Goal: Information Seeking & Learning: Find specific fact

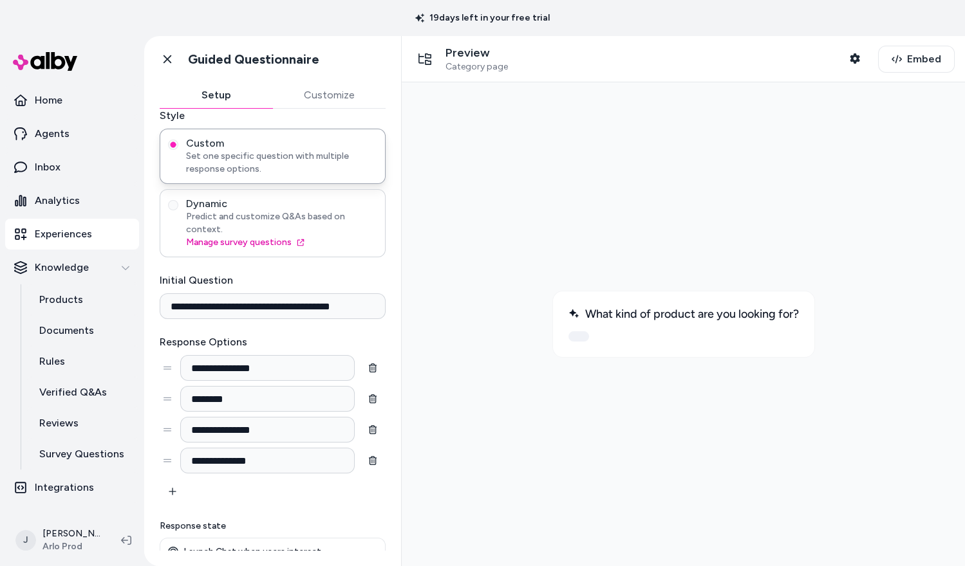
scroll to position [78, 0]
click at [217, 488] on div "**********" at bounding box center [273, 420] width 226 height 170
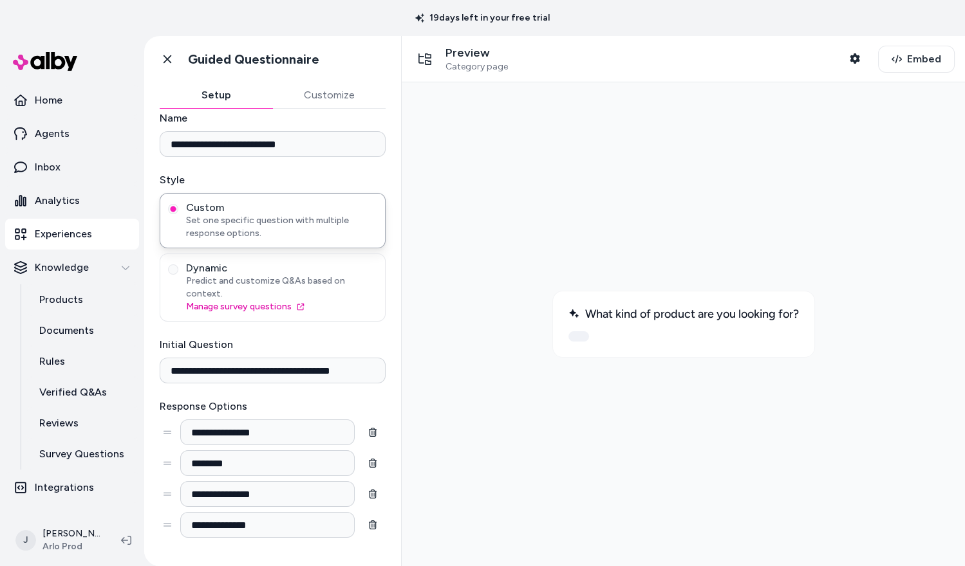
scroll to position [0, 0]
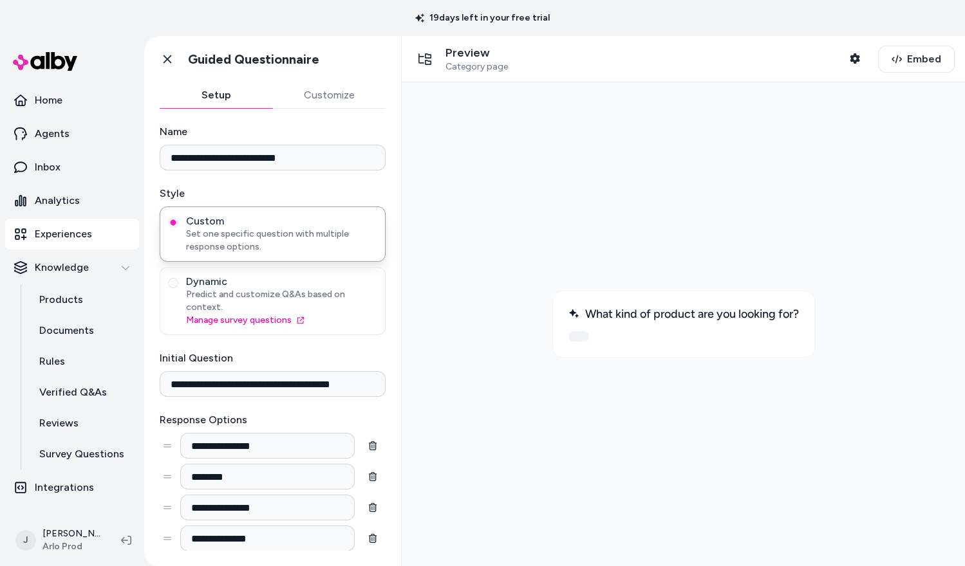
click at [514, 182] on div at bounding box center [683, 324] width 543 height 463
click at [87, 105] on link "Home" at bounding box center [72, 100] width 134 height 31
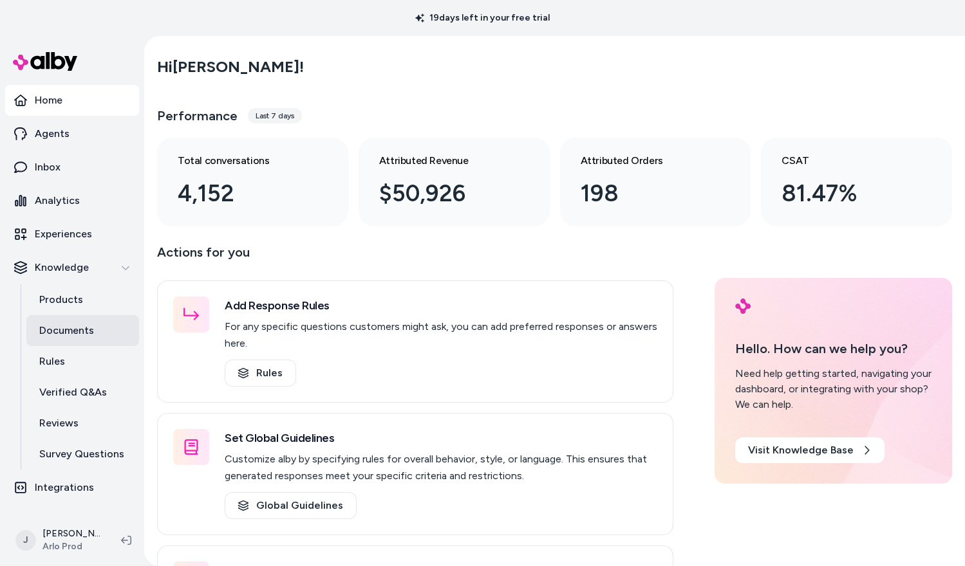
click at [72, 331] on p "Documents" at bounding box center [66, 330] width 55 height 15
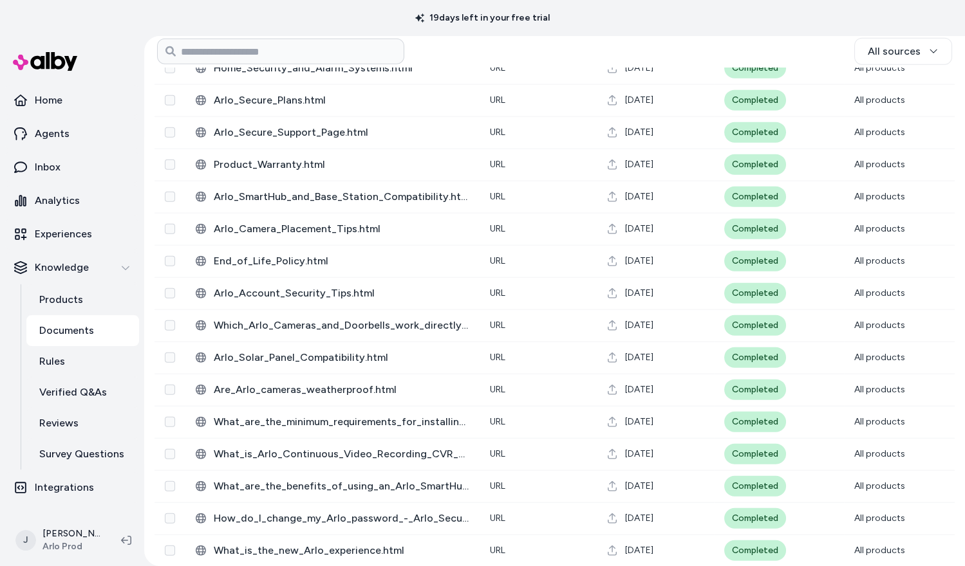
scroll to position [5615, 0]
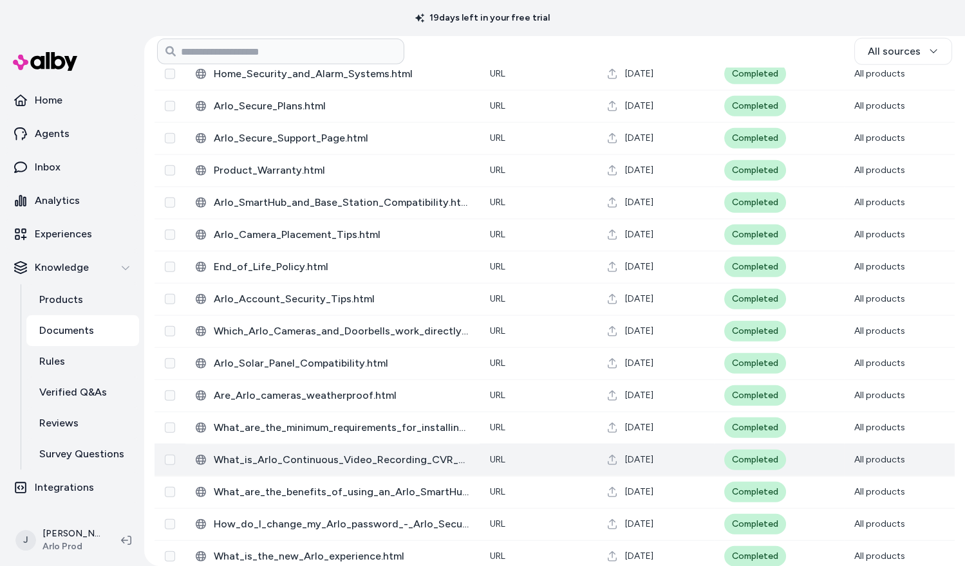
click at [338, 452] on span "What_is_Arlo_Continuous_Video_Recording_CVR_and_how_do_I_use_it_-_Arlo_Secure_4…" at bounding box center [342, 459] width 256 height 15
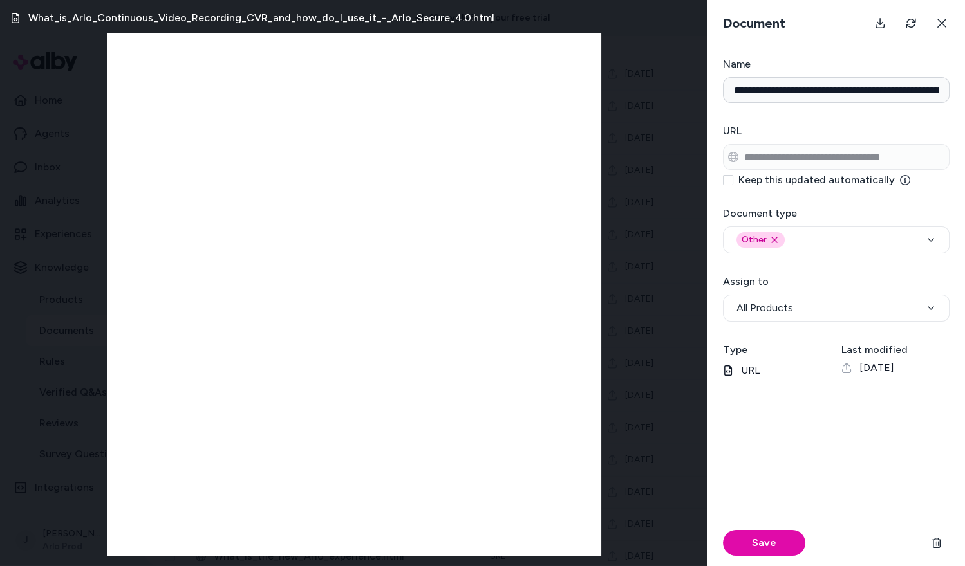
click at [15, 203] on div "What_is_Arlo_Continuous_Video_Recording_CVR_and_how_do_I_use_it_-_Arlo_Secure_4…" at bounding box center [353, 283] width 707 height 566
click at [944, 19] on icon at bounding box center [941, 23] width 9 height 9
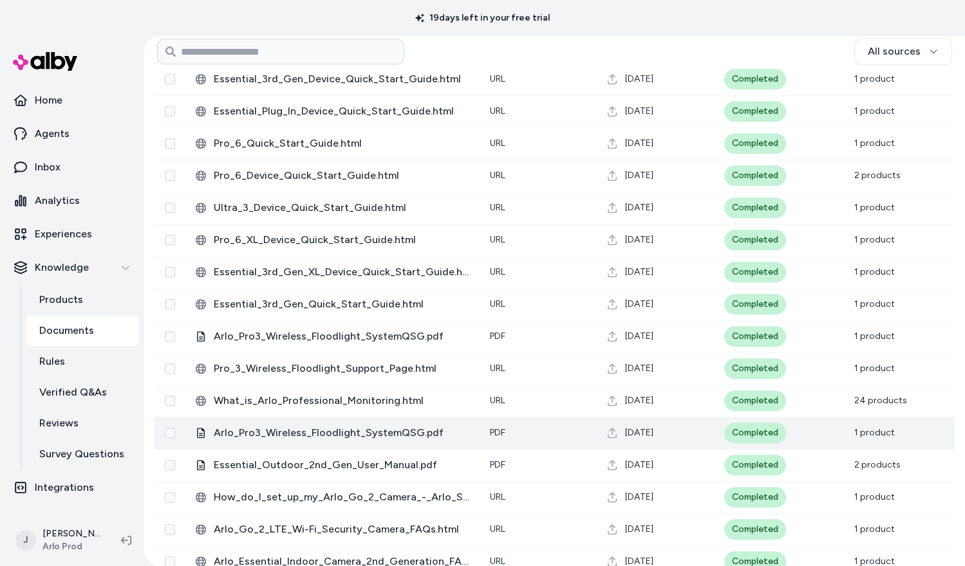
scroll to position [2100, 0]
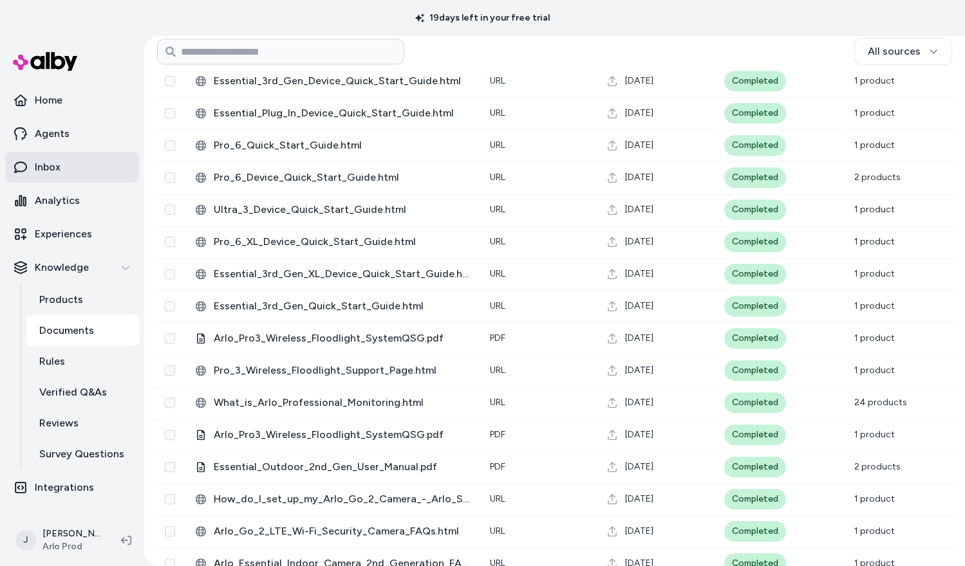
click at [53, 158] on link "Inbox" at bounding box center [72, 167] width 134 height 31
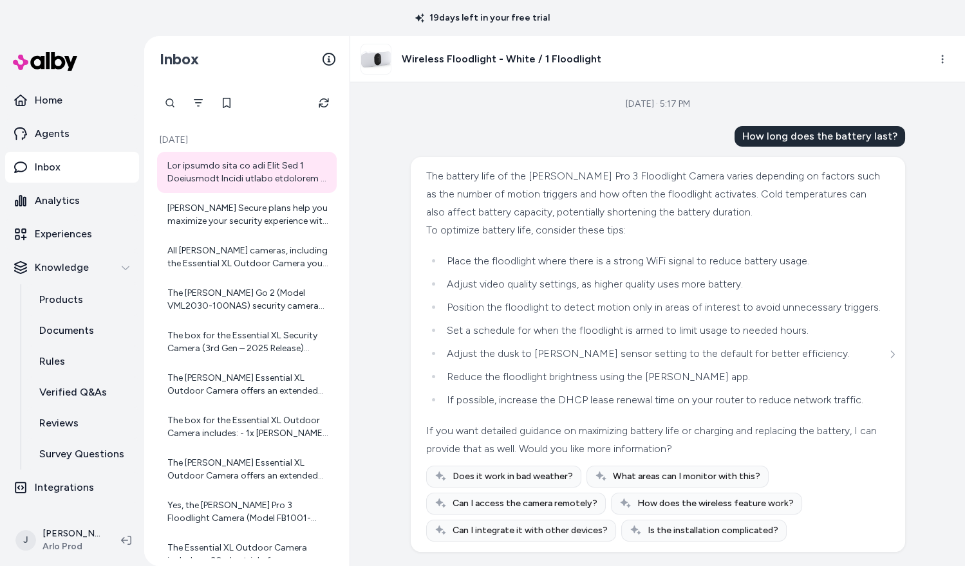
click at [167, 93] on div at bounding box center [170, 103] width 26 height 26
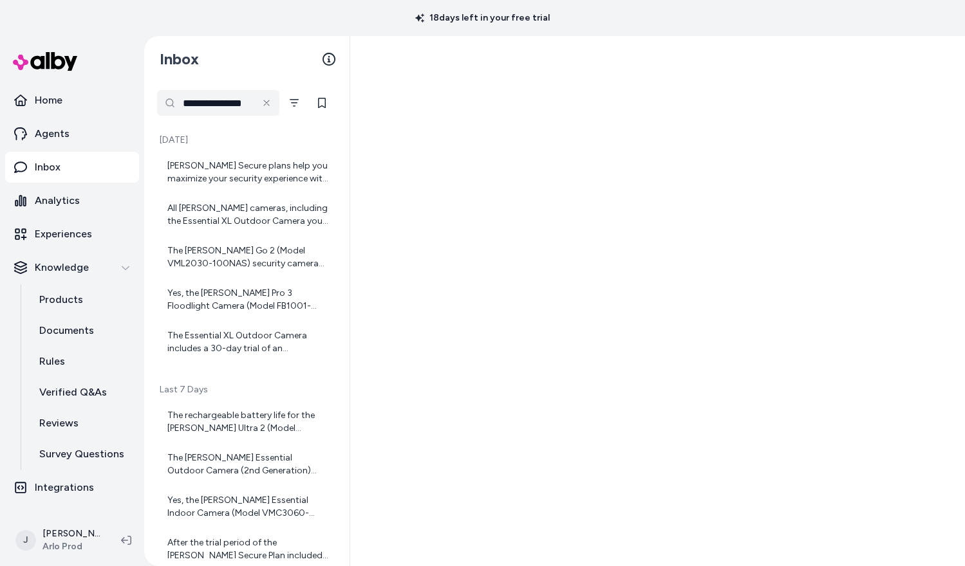
click at [192, 191] on div "Arlo Secure plans help you maximize your security experience with features like…" at bounding box center [247, 172] width 180 height 41
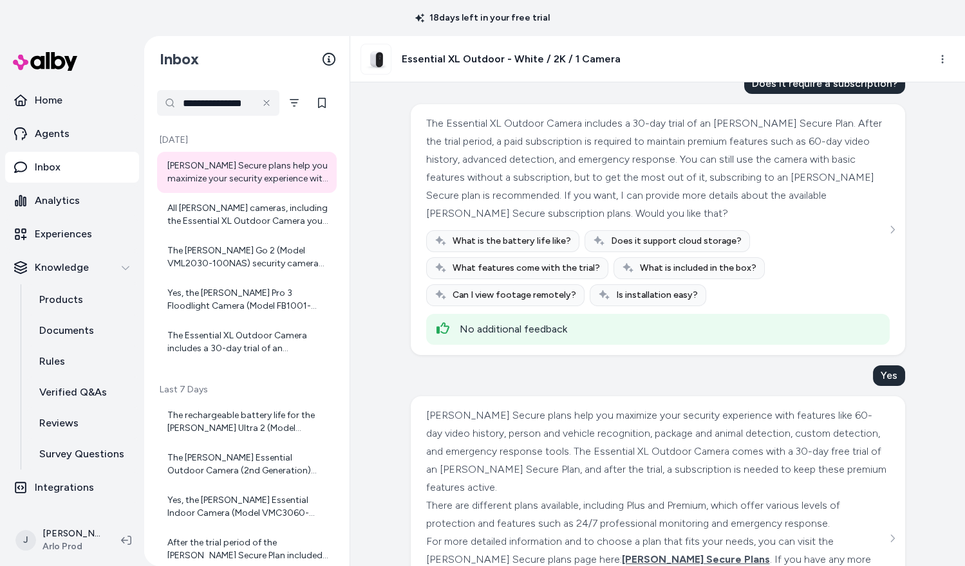
scroll to position [153, 0]
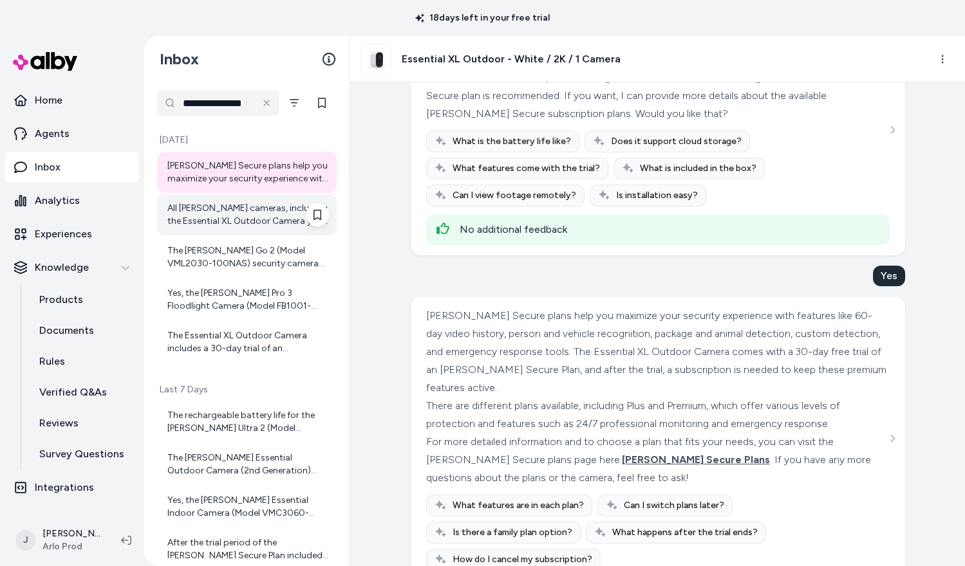
click at [252, 214] on div "All Arlo cameras, including the Essential XL Outdoor Camera you are viewing, su…" at bounding box center [248, 215] width 162 height 26
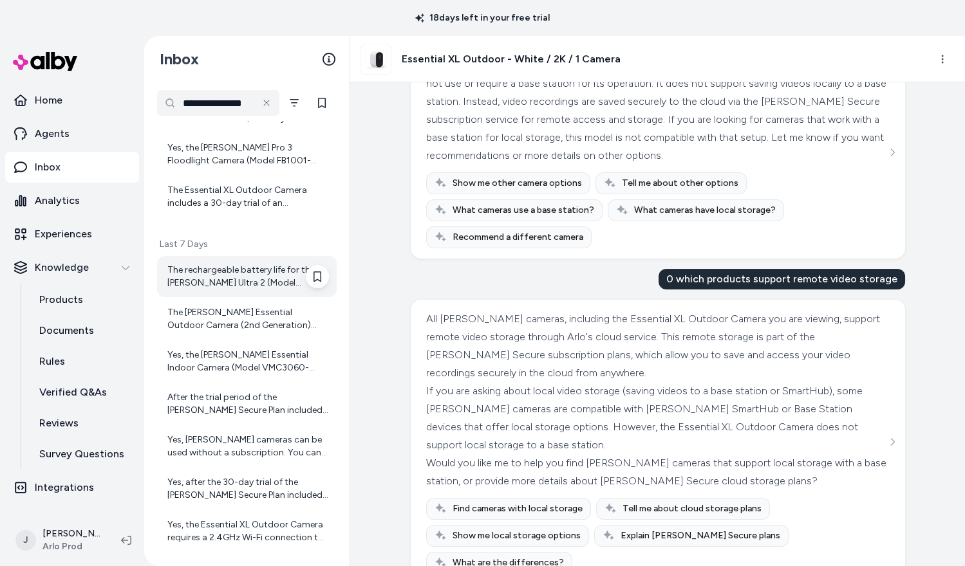
scroll to position [151, 0]
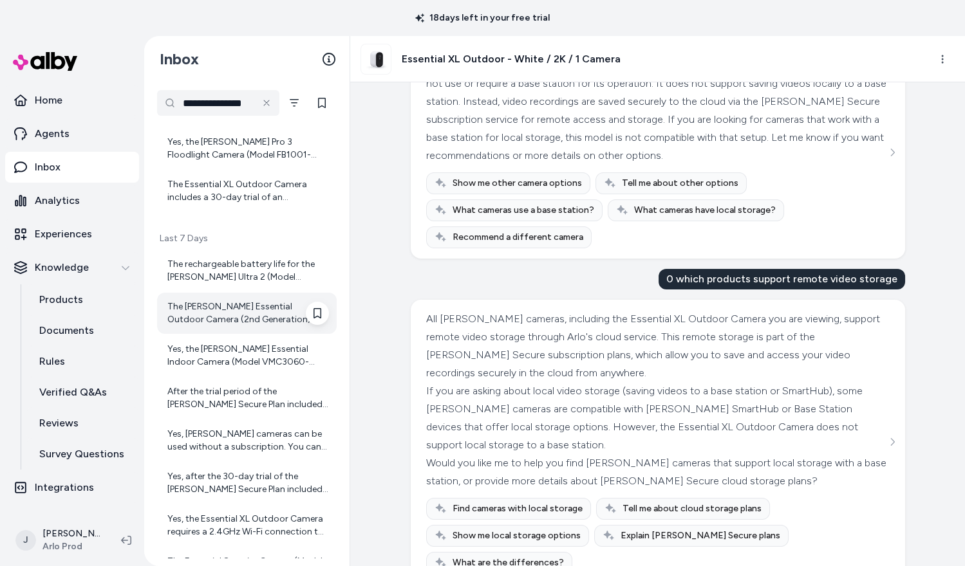
click at [261, 311] on div "The Arlo Essential Outdoor Camera (2nd Generation) uses PIR (Passive Infrared) …" at bounding box center [248, 314] width 162 height 26
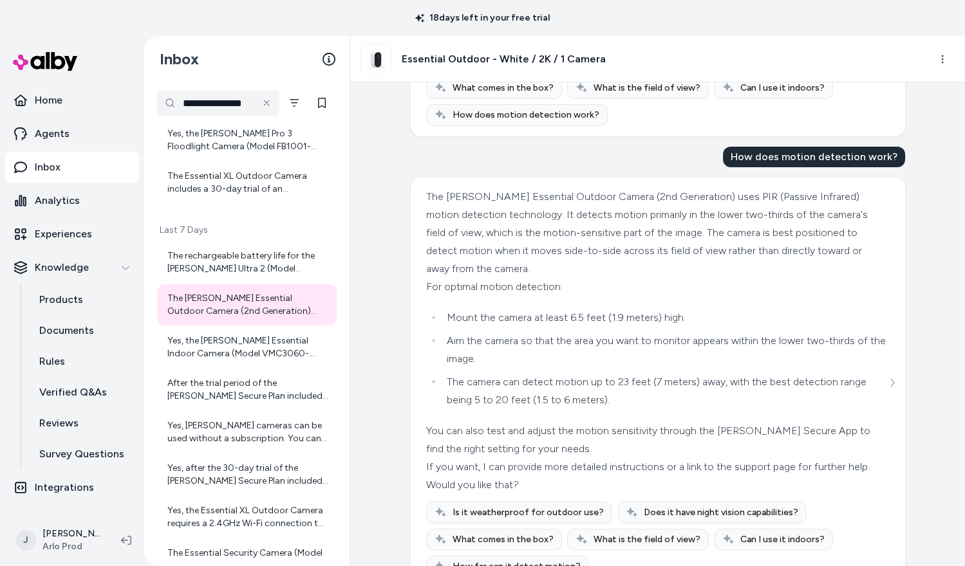
scroll to position [194, 0]
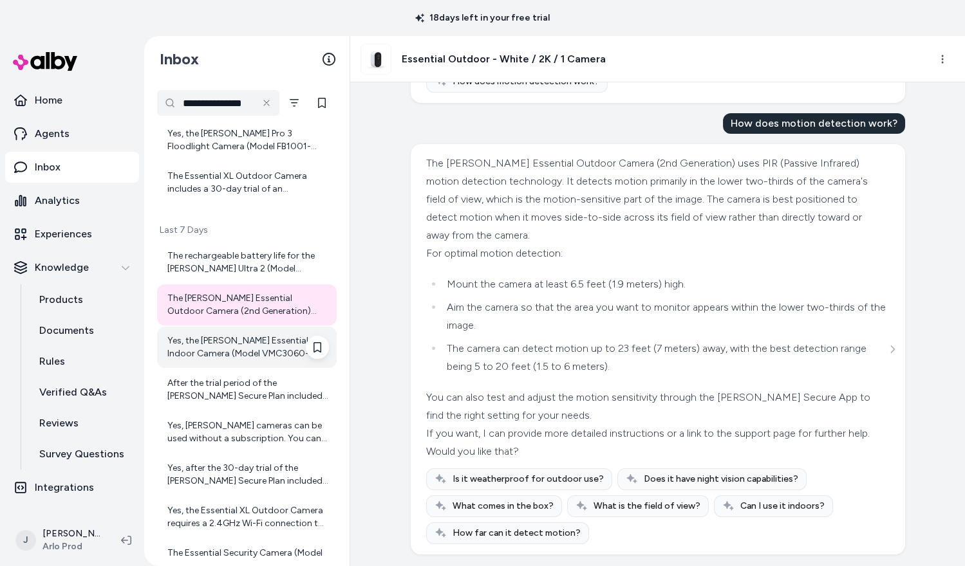
click at [232, 349] on div "Yes, the Arlo Essential Indoor Camera (Model VMC3060-100NAS) supports full dupl…" at bounding box center [248, 348] width 162 height 26
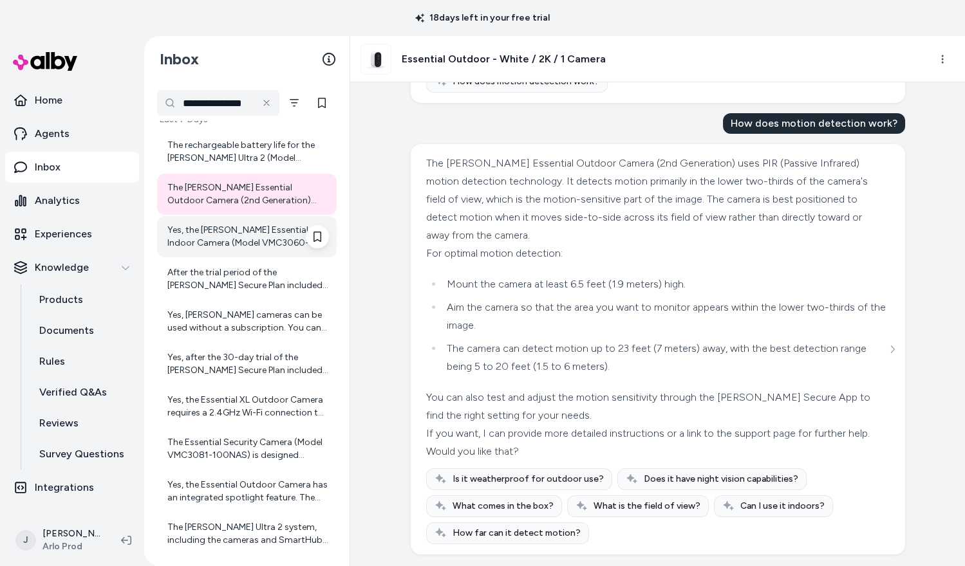
scroll to position [275, 0]
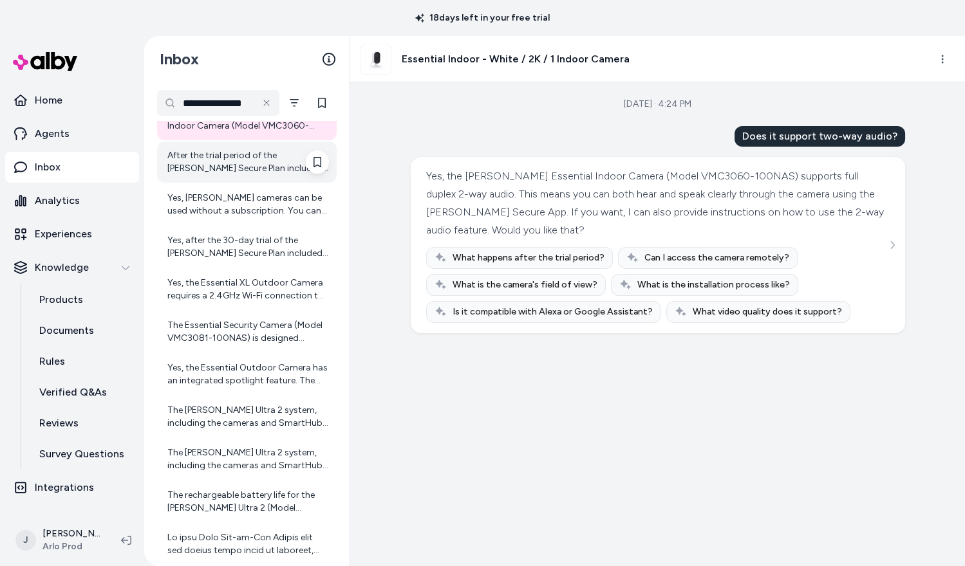
scroll to position [400, 0]
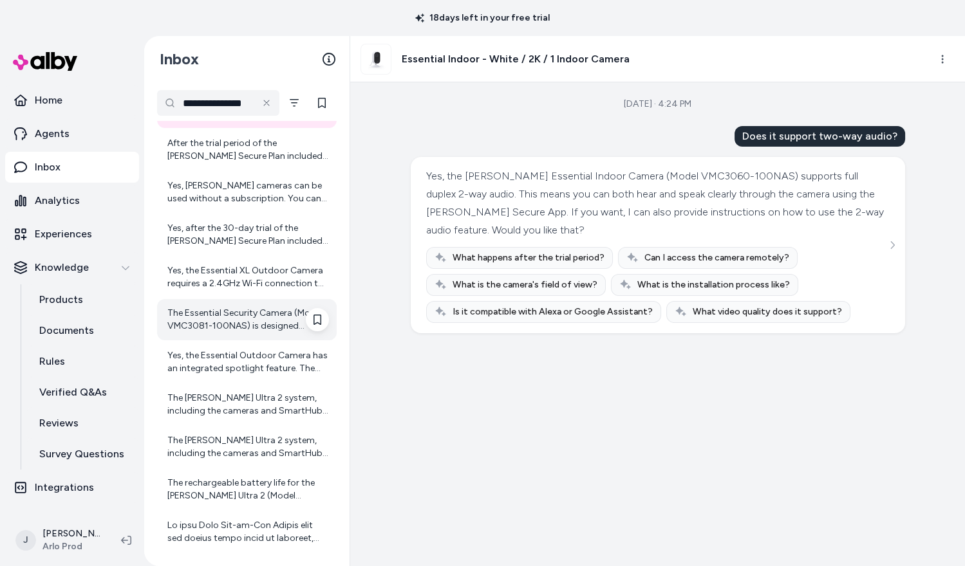
click at [227, 310] on div "The Essential Security Camera (Model VMC3081-100NAS) is designed primarily for …" at bounding box center [248, 320] width 162 height 26
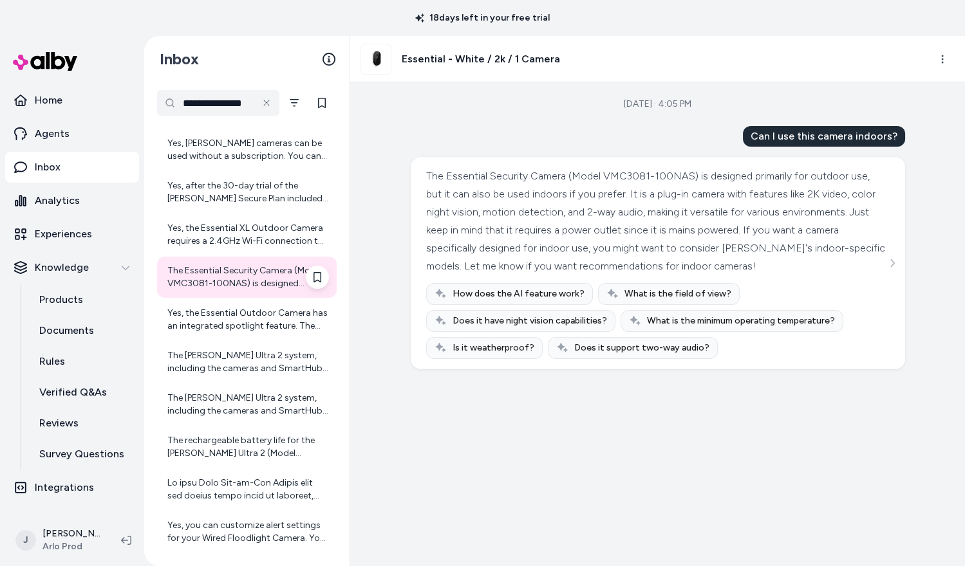
scroll to position [444, 0]
click at [227, 308] on div "Yes, the Essential Outdoor Camera has an integrated spotlight feature. The spot…" at bounding box center [248, 318] width 162 height 26
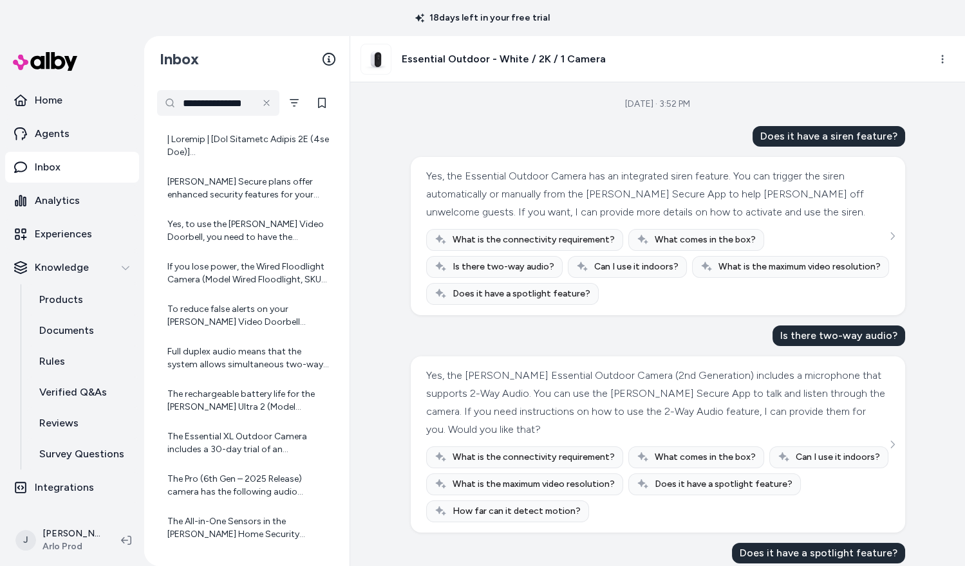
scroll to position [1041, 0]
click at [220, 380] on div "The rechargeable battery life for the Arlo Ultra 2 (Model VMC5040-200NAS) is ty…" at bounding box center [247, 400] width 180 height 41
click at [214, 358] on div "Full duplex audio means that the system allows simultaneous two-way communicati…" at bounding box center [248, 358] width 162 height 26
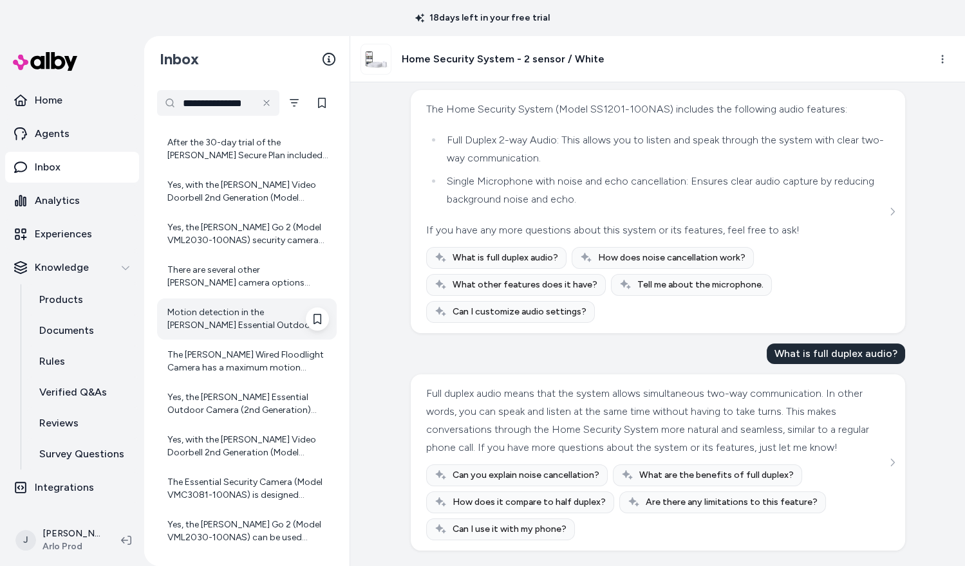
scroll to position [1646, 0]
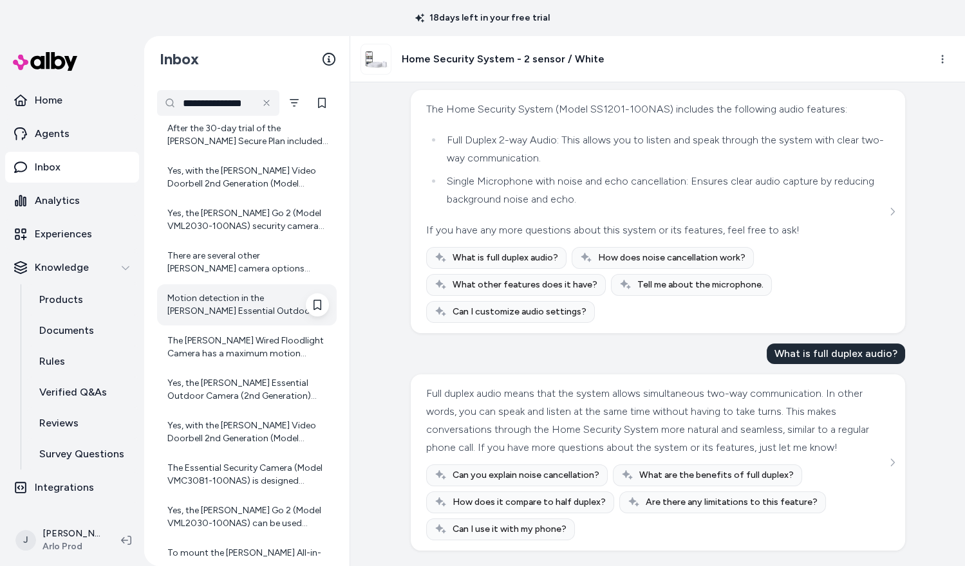
click at [205, 306] on div "Motion detection in the Arlo Essential Outdoor Camera works by using PIR (Passi…" at bounding box center [248, 305] width 162 height 26
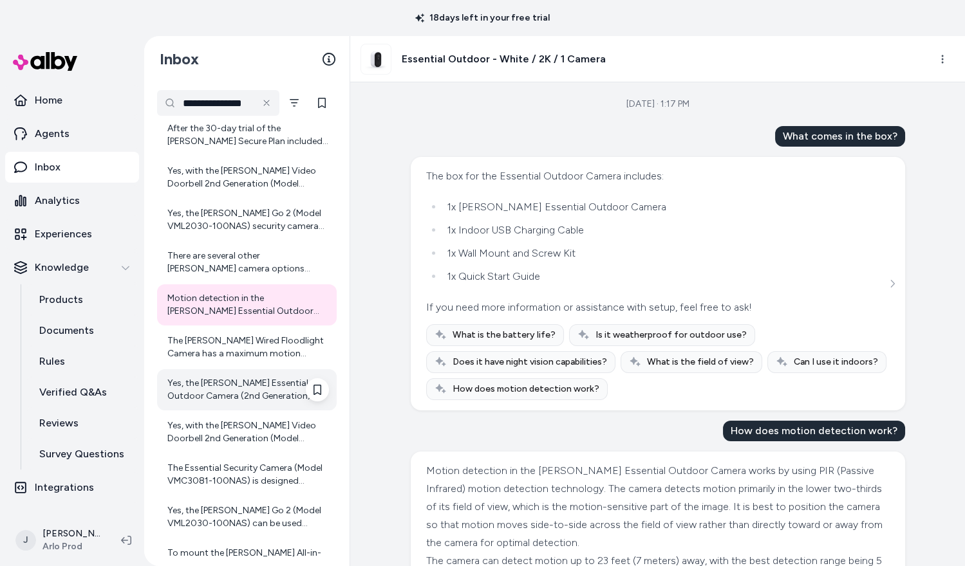
click at [232, 395] on div "Yes, the Arlo Essential Outdoor Camera (2nd Generation) includes a microphone t…" at bounding box center [248, 390] width 162 height 26
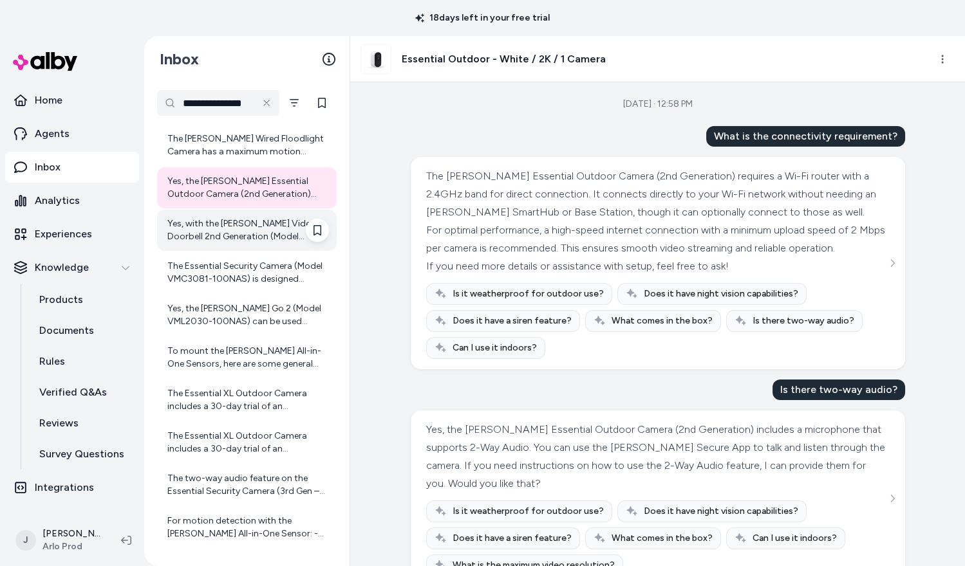
scroll to position [1850, 0]
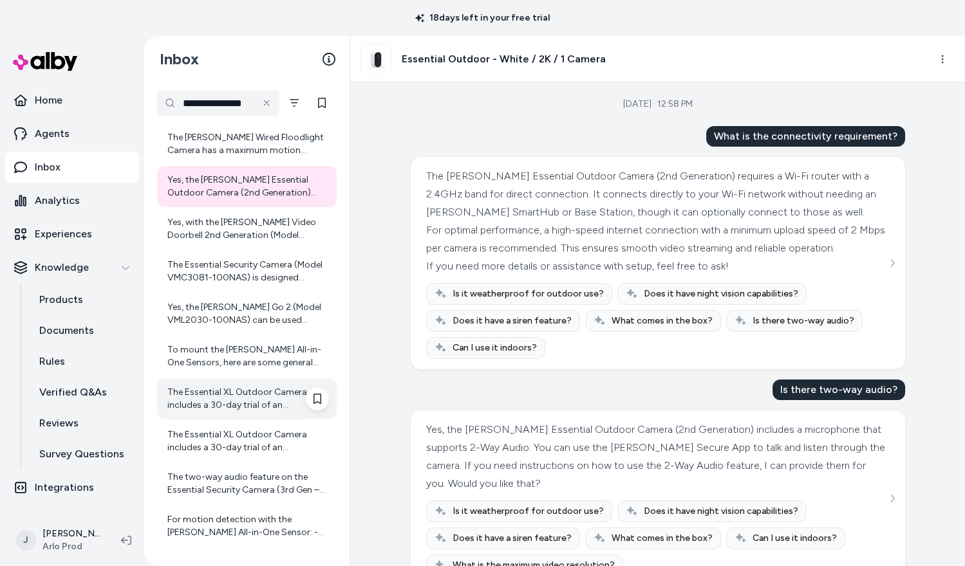
click at [238, 396] on div "The Essential XL Outdoor Camera includes a 30-day trial of an Arlo Secure Plan.…" at bounding box center [248, 399] width 162 height 26
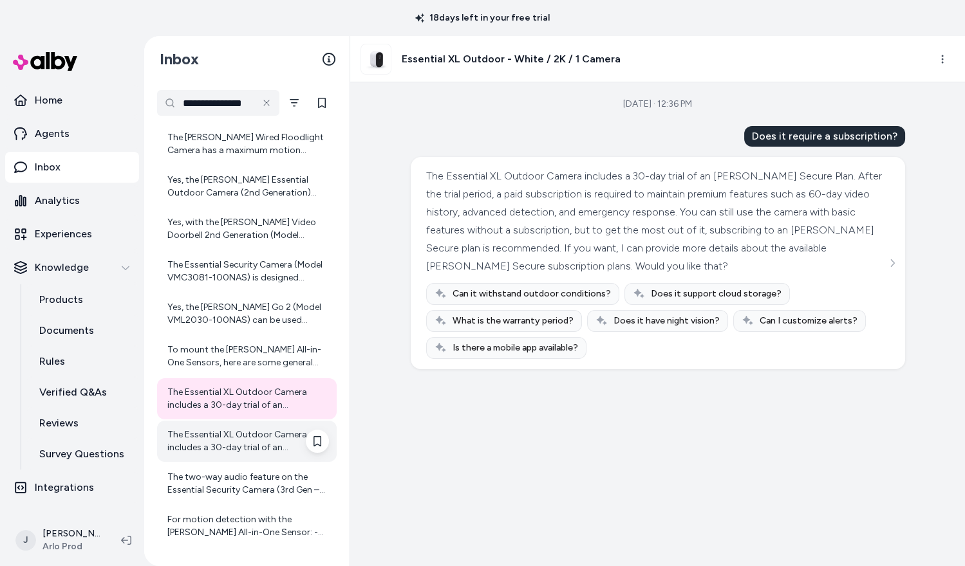
click at [239, 432] on div "The Essential XL Outdoor Camera includes a 30-day trial of an Arlo Secure Plan.…" at bounding box center [248, 442] width 162 height 26
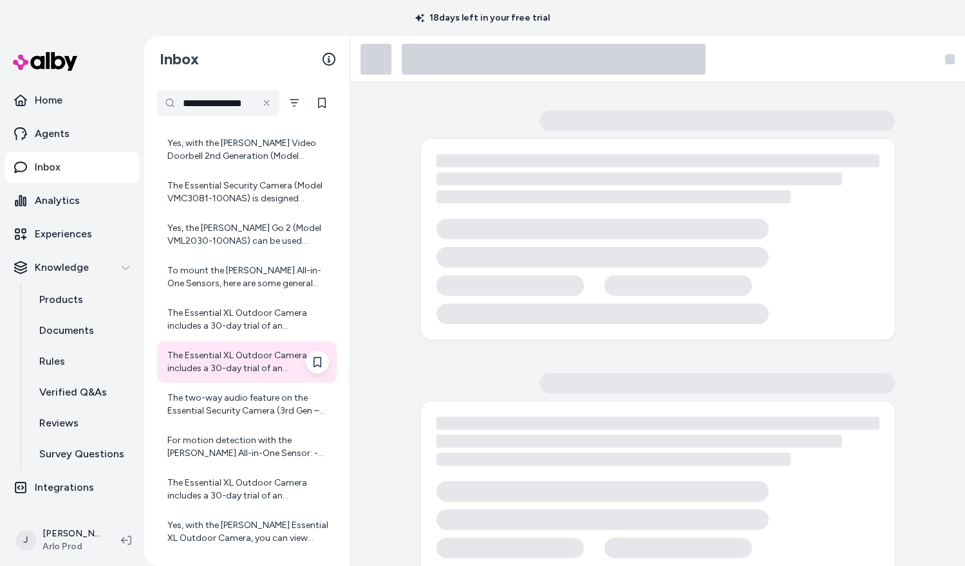
scroll to position [1934, 0]
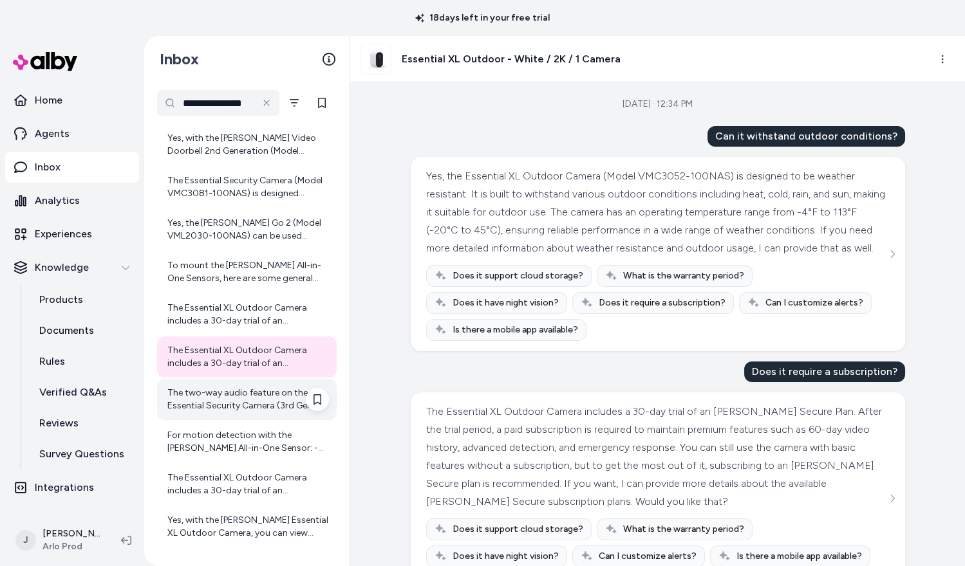
click at [238, 409] on div "The two-way audio feature on the Essential Security Camera (3rd Gen – 2025 Rele…" at bounding box center [248, 400] width 162 height 26
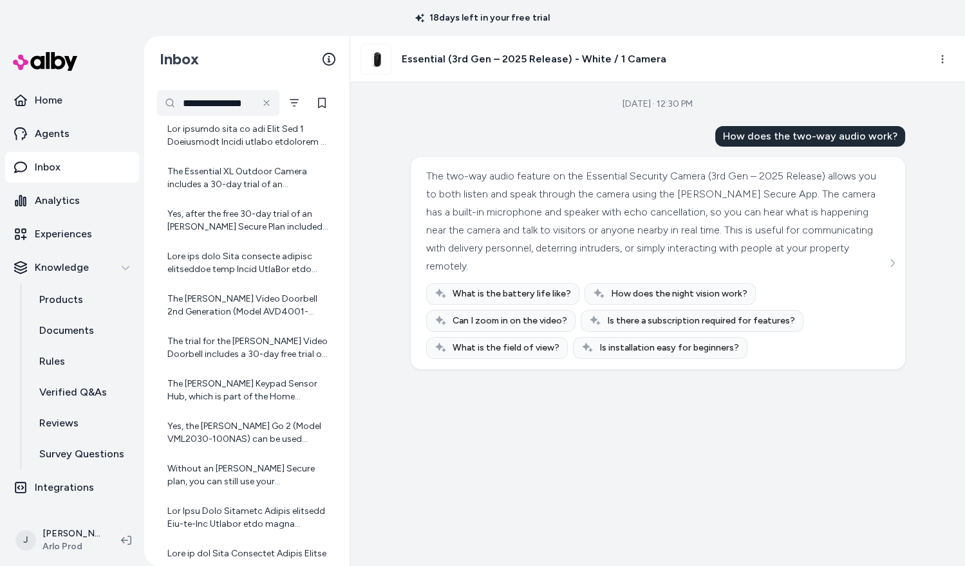
scroll to position [3303, 0]
click at [243, 104] on input "**********" at bounding box center [218, 103] width 122 height 26
click at [254, 102] on input "**********" at bounding box center [218, 103] width 122 height 26
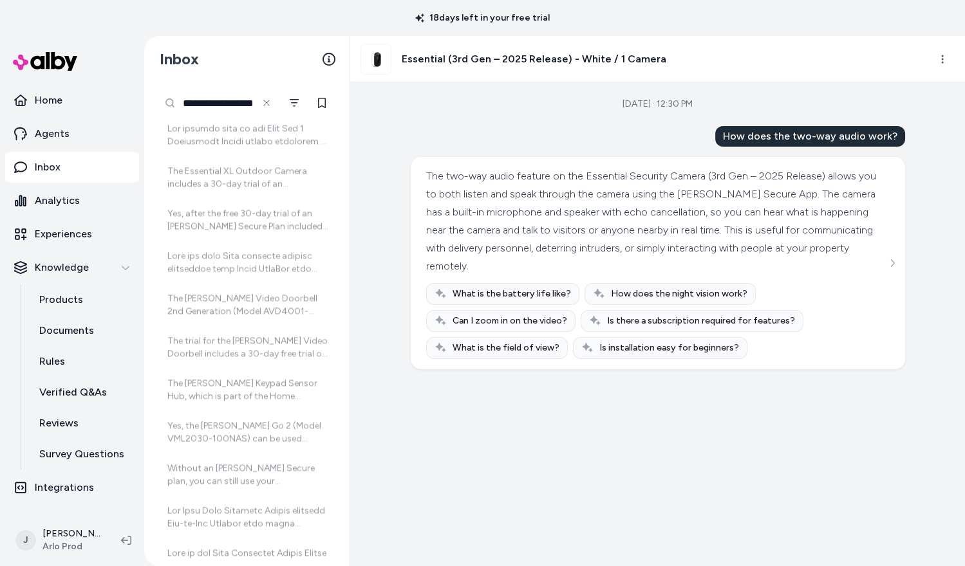
type input "**********"
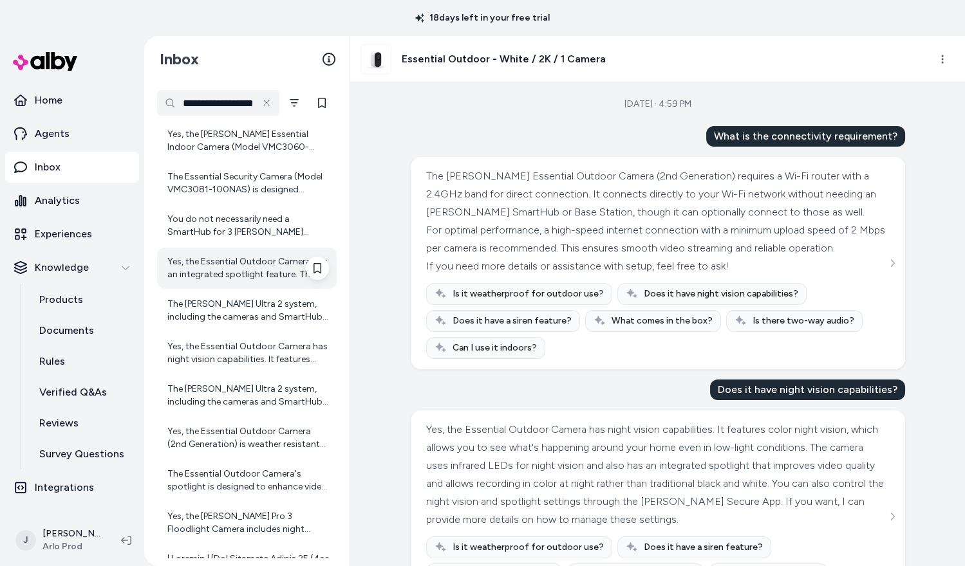
click at [232, 266] on div "Yes, the Essential Outdoor Camera has an integrated spotlight feature. The spot…" at bounding box center [248, 269] width 162 height 26
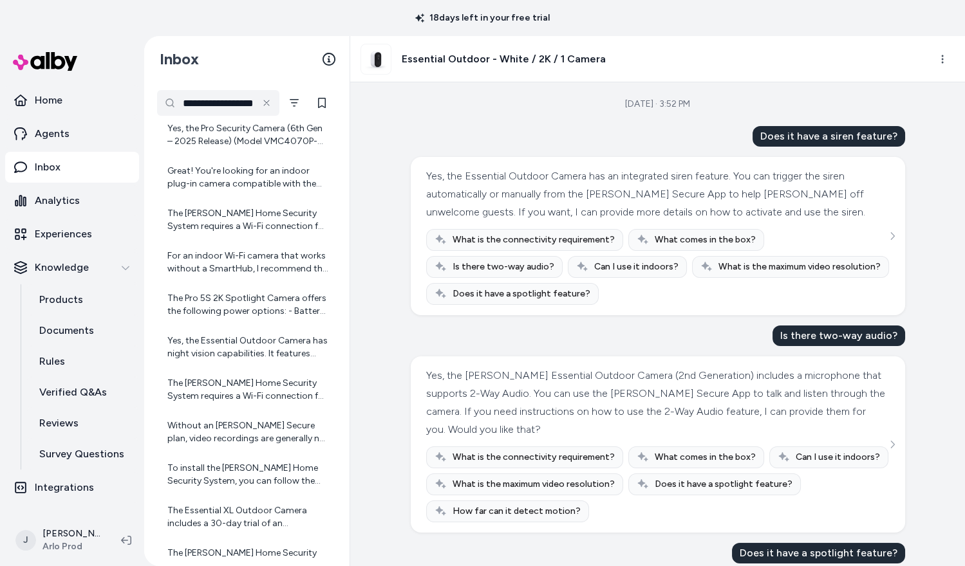
scroll to position [2191, 0]
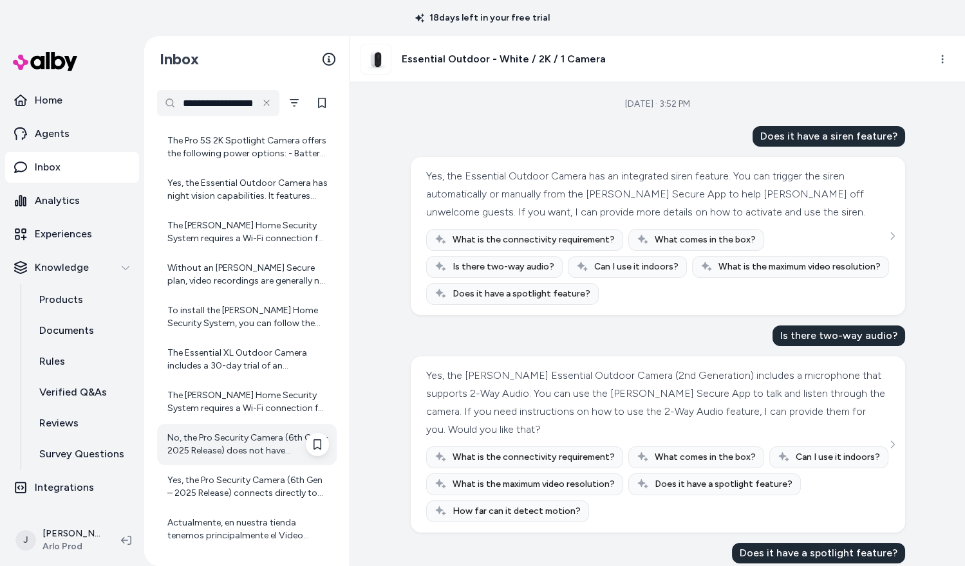
click at [212, 454] on div "No, the Pro Security Camera (6th Gen – 2025 Release) does not have Arlo SecureL…" at bounding box center [248, 445] width 162 height 26
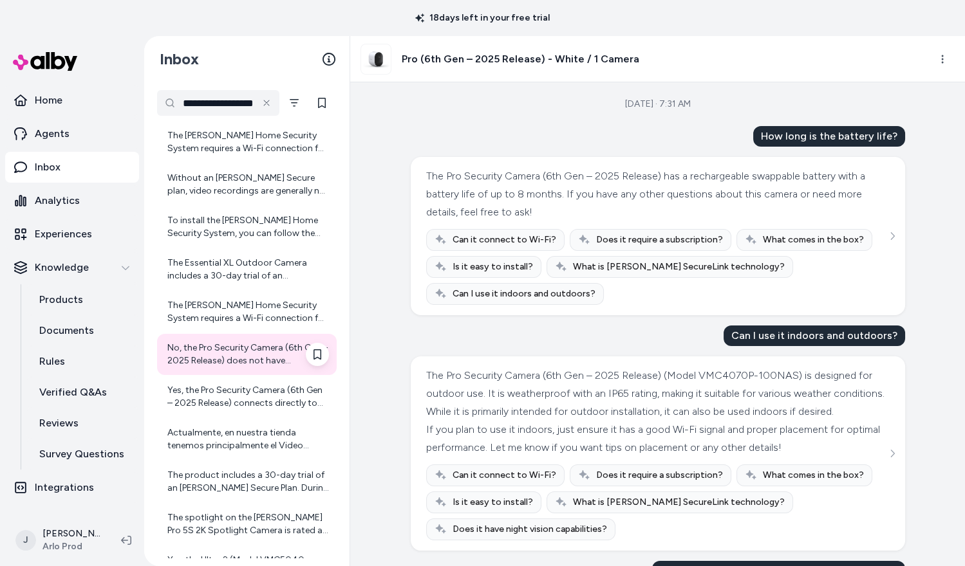
scroll to position [2294, 0]
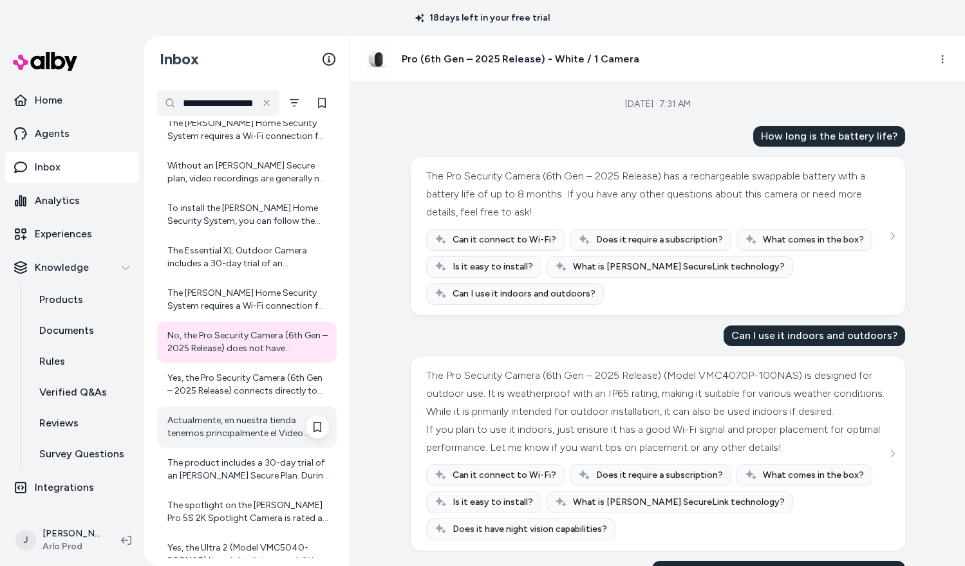
click at [208, 429] on div "Actualmente, en nuestra tienda tenemos principalmente el Video Doorbell de Arlo…" at bounding box center [248, 427] width 162 height 26
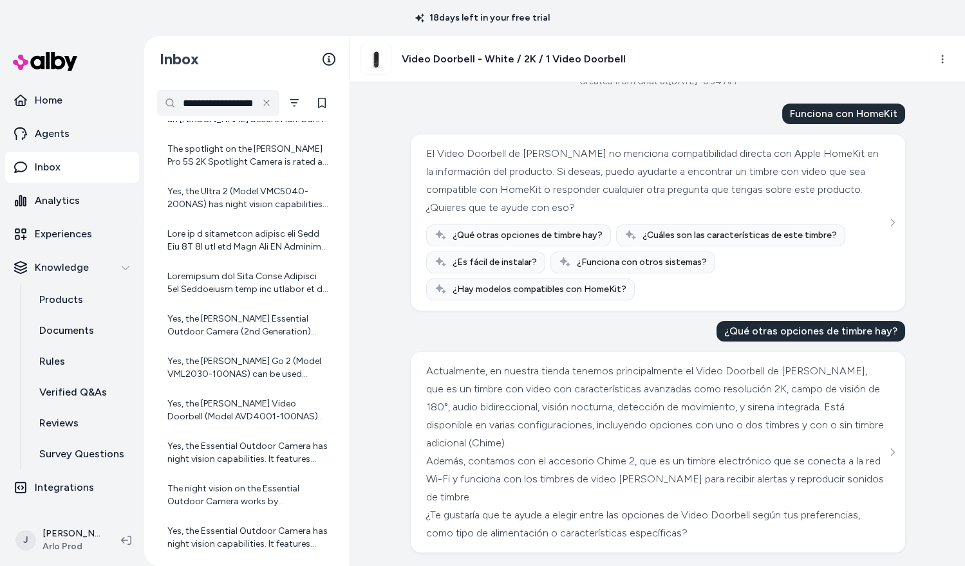
scroll to position [2652, 0]
click at [246, 333] on div "Yes, the Arlo Essential Outdoor Camera (2nd Generation) includes a microphone t…" at bounding box center [248, 324] width 162 height 26
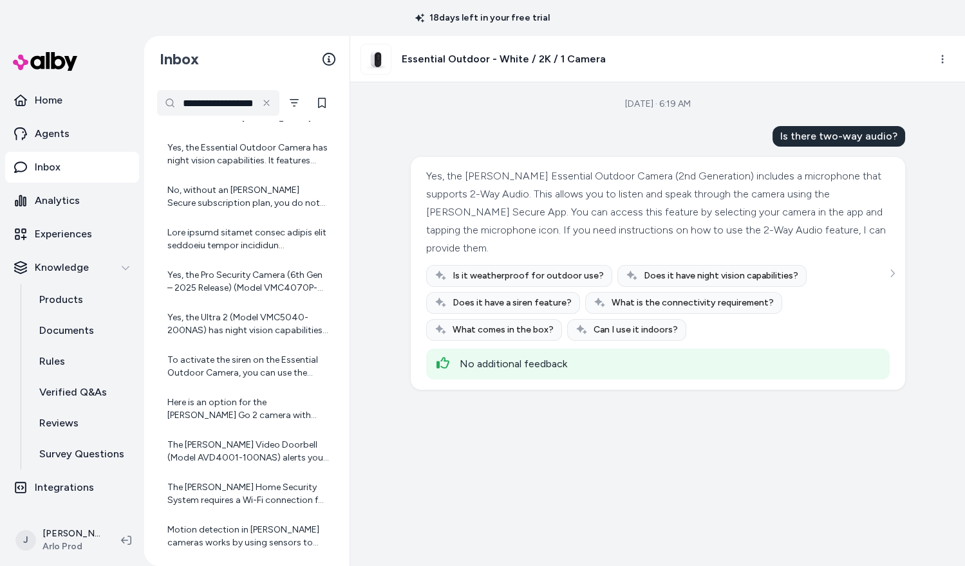
scroll to position [3417, 0]
click at [241, 357] on div "To activate the siren on the Essential Outdoor Camera, you can use the Arlo Sec…" at bounding box center [248, 366] width 162 height 26
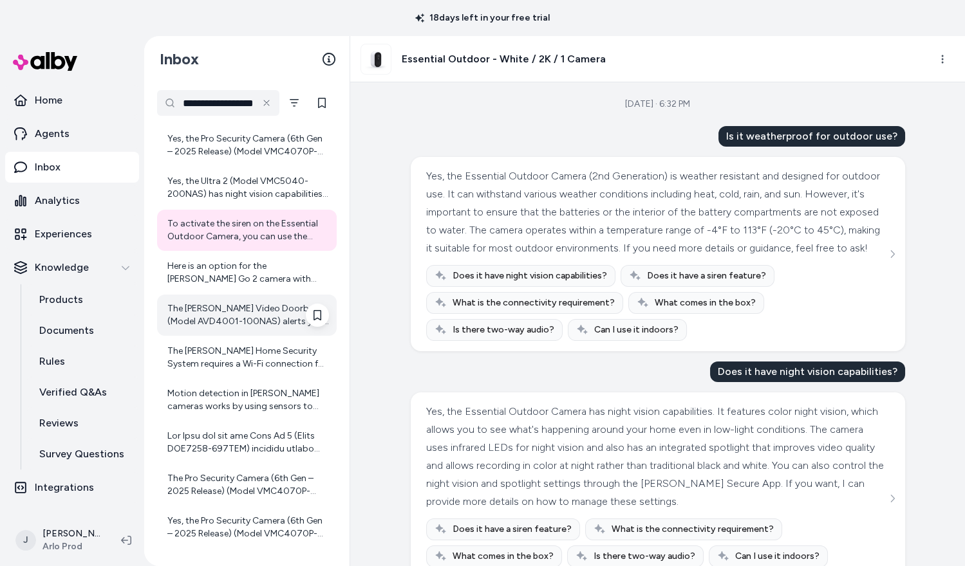
scroll to position [3561, 0]
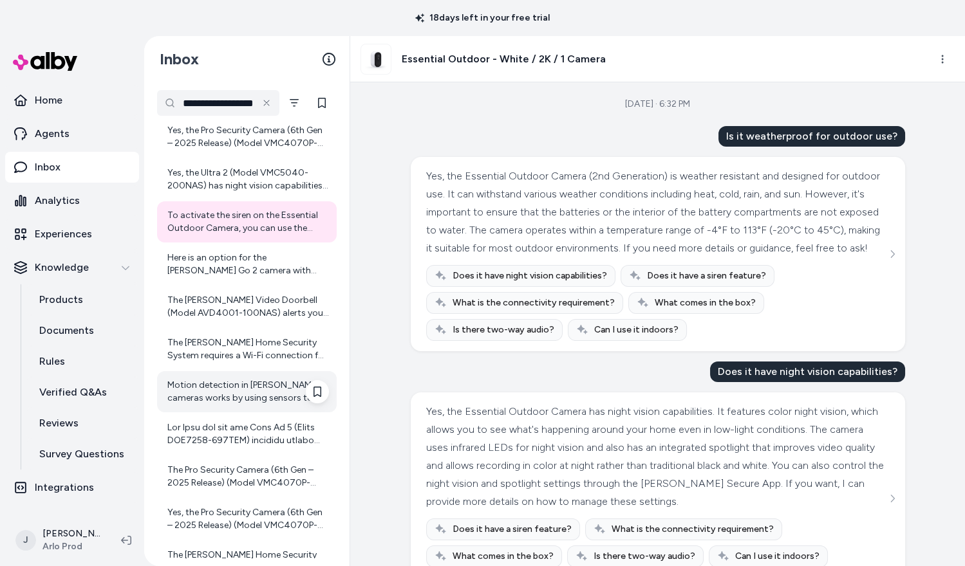
click at [239, 374] on div "Motion detection in Arlo cameras works by using sensors to detect movement with…" at bounding box center [247, 391] width 180 height 41
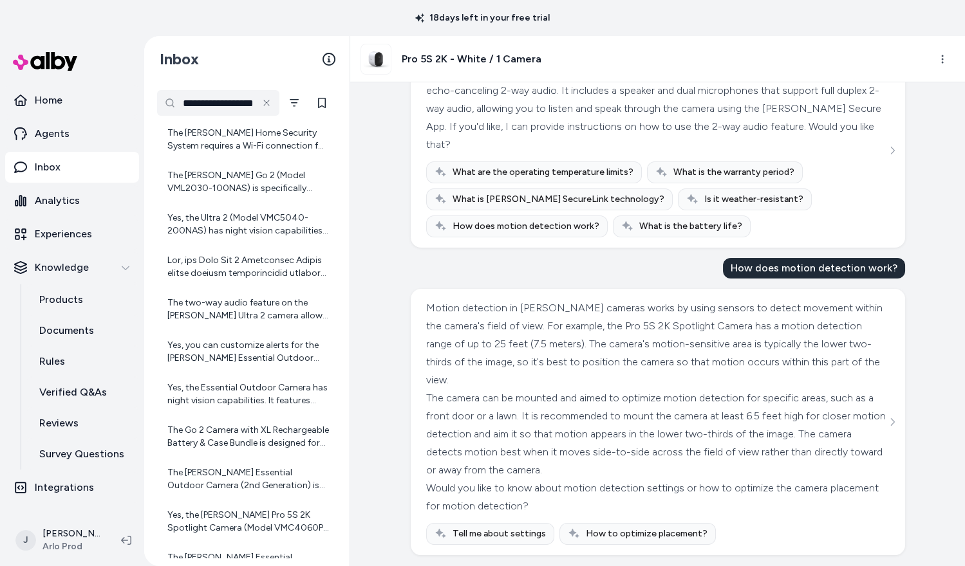
scroll to position [3984, 0]
click at [295, 106] on icon "Filter" at bounding box center [294, 103] width 9 height 8
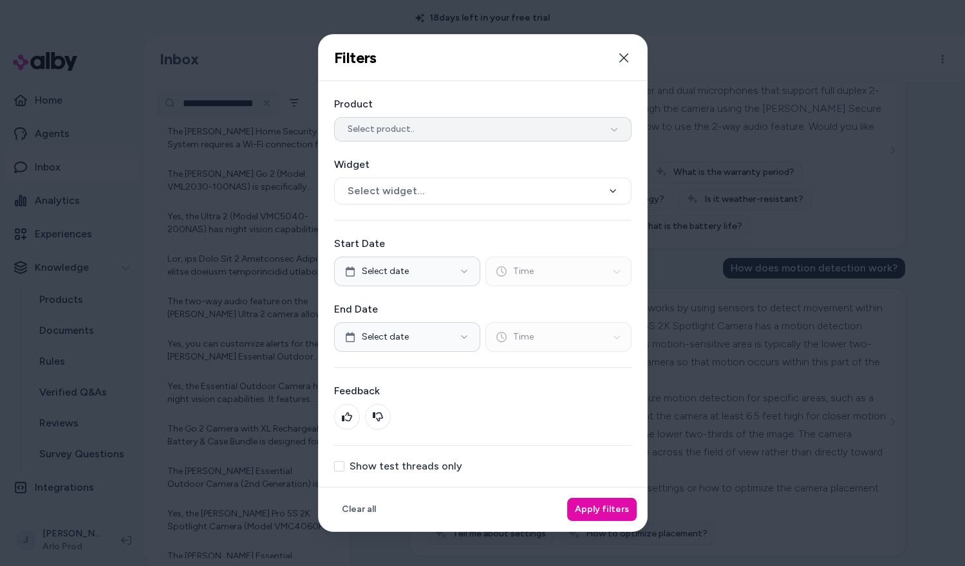
click at [346, 136] on button "Select product.." at bounding box center [482, 129] width 297 height 24
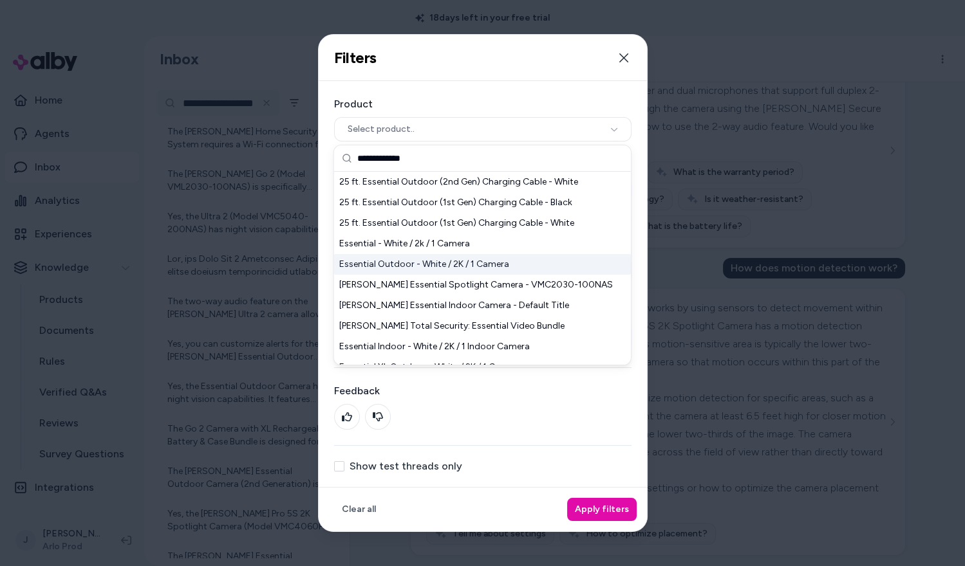
type input "**********"
click at [460, 261] on div "Essential Outdoor - White / 2K / 1 Camera" at bounding box center [482, 264] width 297 height 21
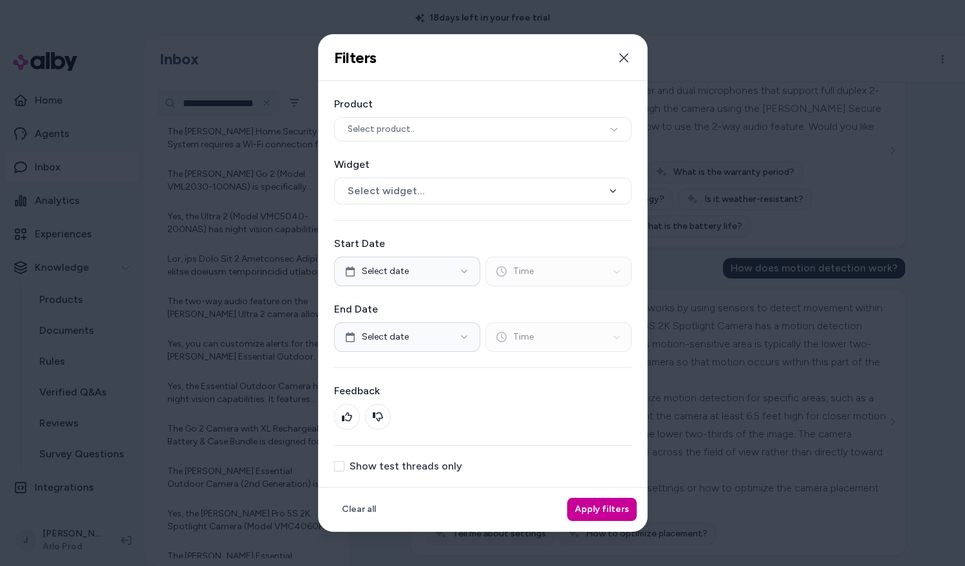
click at [587, 508] on button "Apply filters" at bounding box center [602, 509] width 70 height 23
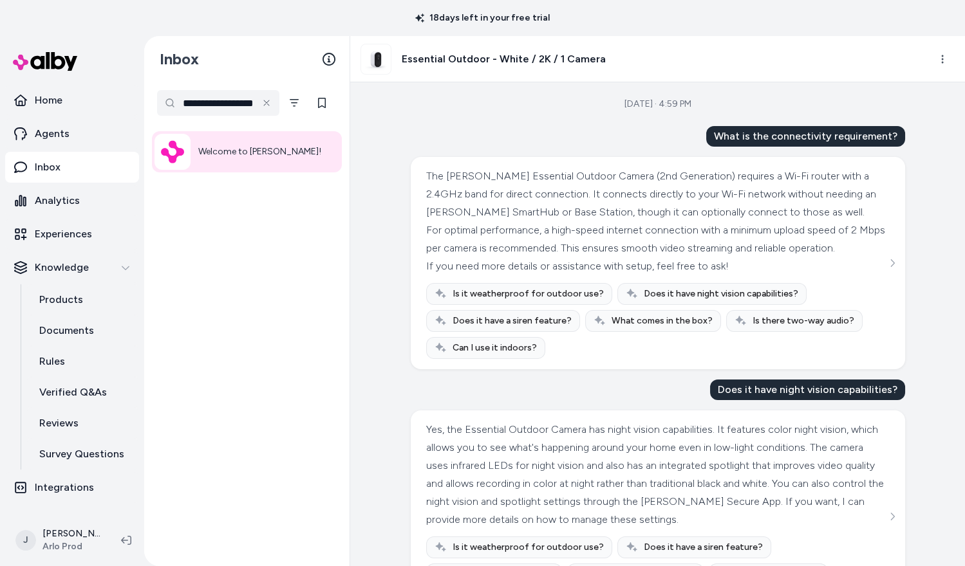
scroll to position [238, 0]
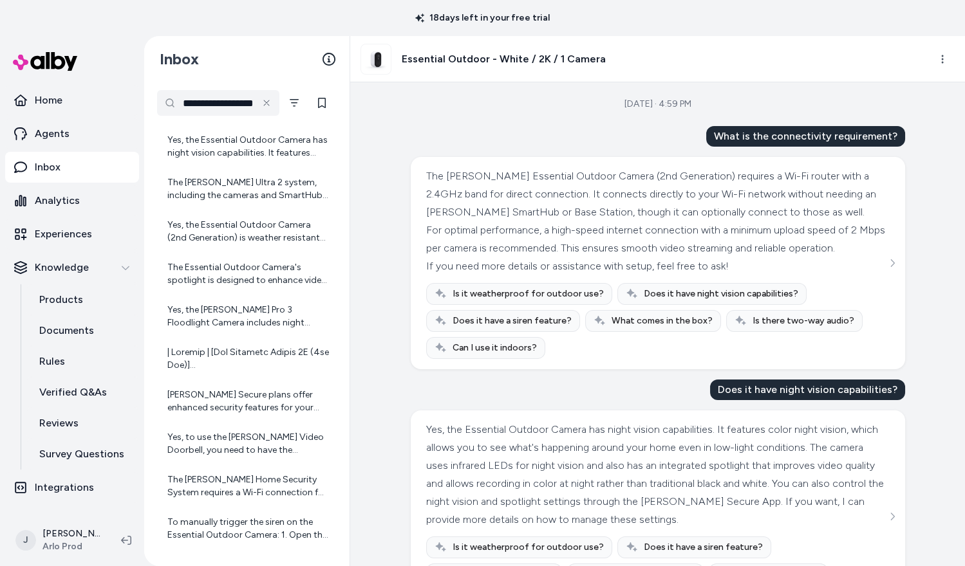
click at [252, 153] on div "Yes, the Essential Outdoor Camera has night vision capabilities. It features co…" at bounding box center [248, 147] width 162 height 26
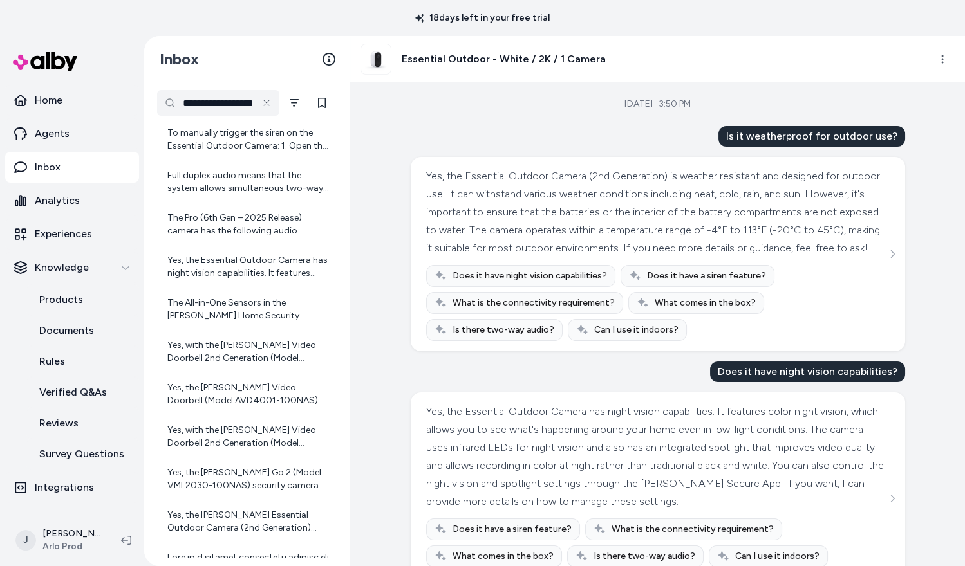
scroll to position [875, 0]
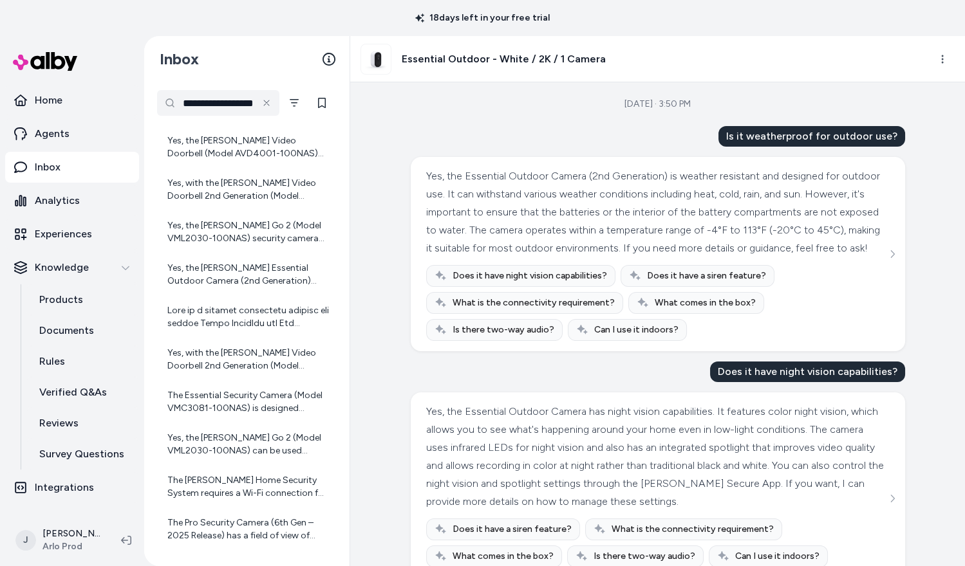
click at [237, 302] on div at bounding box center [247, 317] width 180 height 41
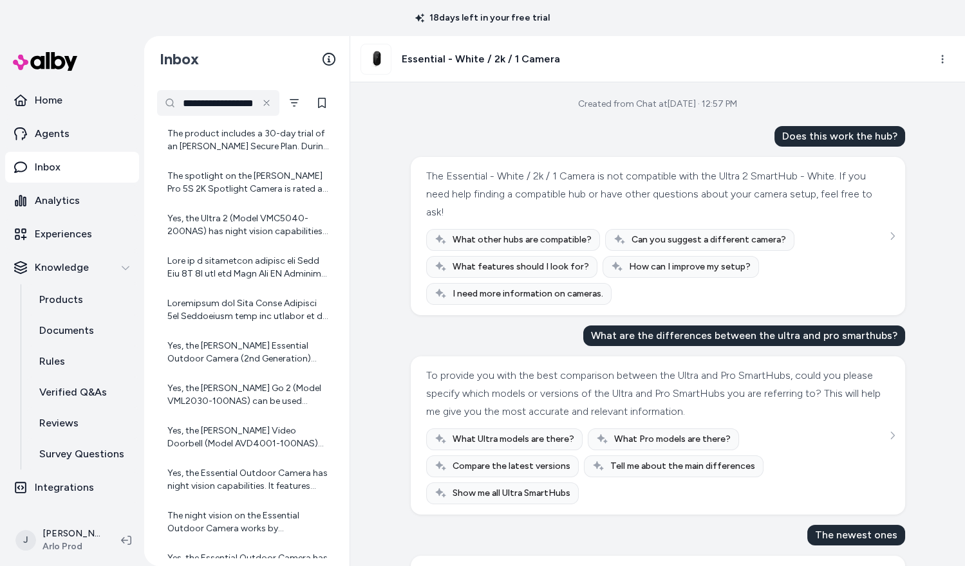
scroll to position [2786, 0]
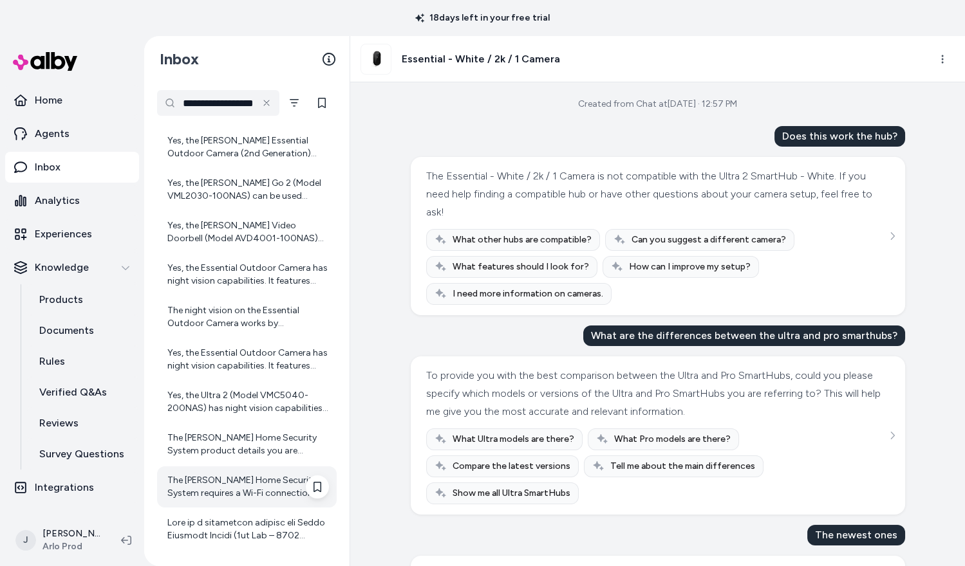
click at [226, 496] on div "The Arlo Home Security System requires a Wi-Fi connection for connectivity. Spe…" at bounding box center [248, 487] width 162 height 26
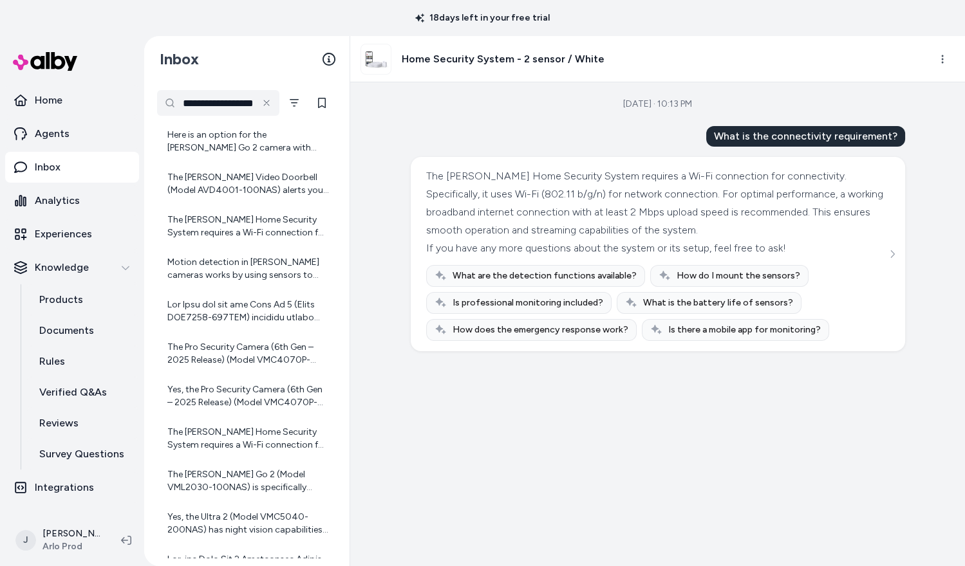
scroll to position [4060, 0]
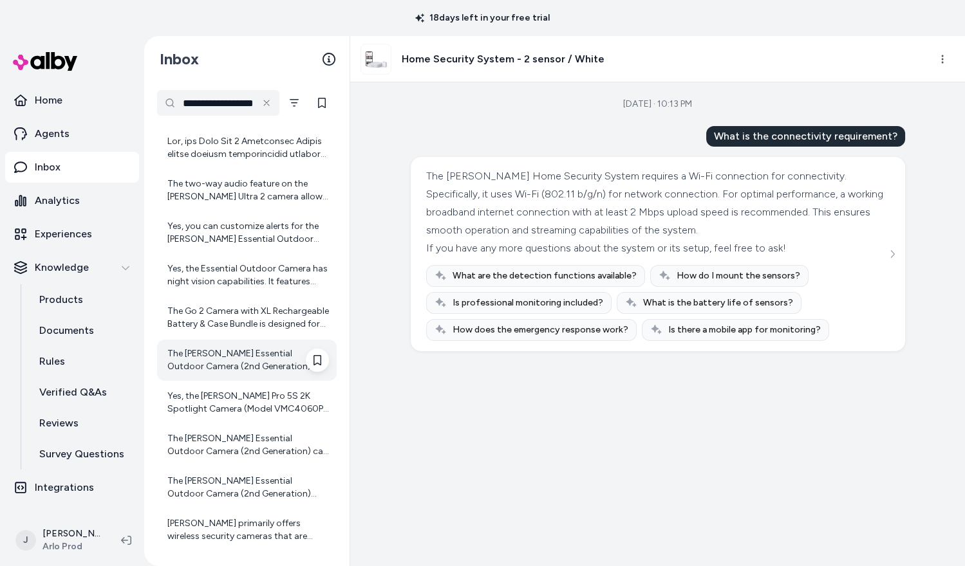
click at [222, 348] on div "The Arlo Essential Outdoor Camera (2nd Generation) is designed for both indoor …" at bounding box center [248, 361] width 162 height 26
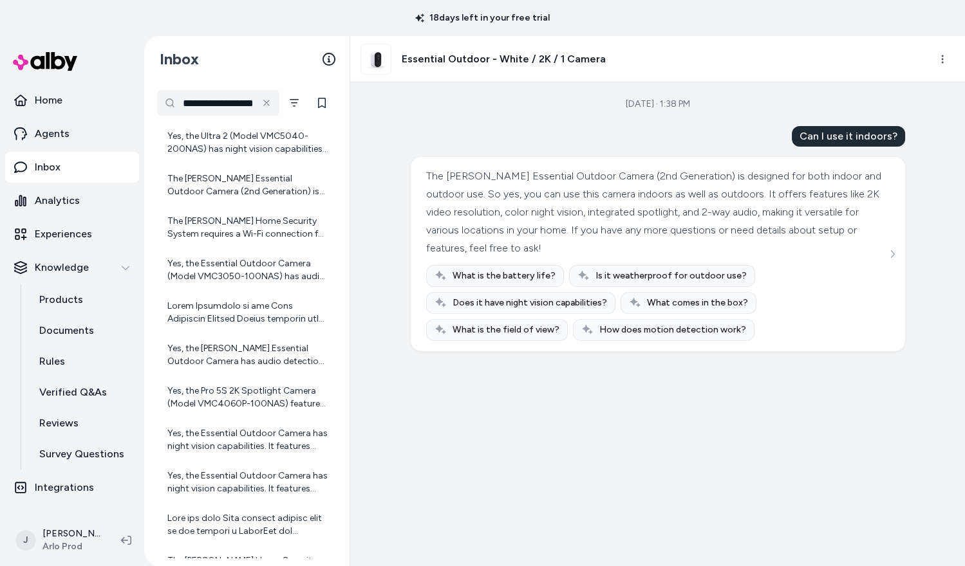
scroll to position [4703, 0]
click at [231, 322] on div at bounding box center [248, 312] width 162 height 26
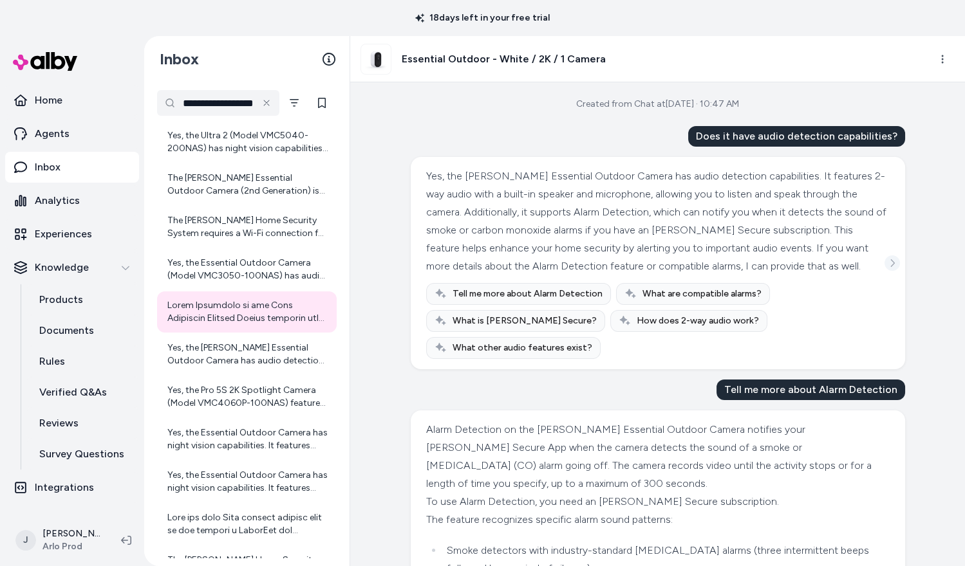
click at [894, 259] on icon "See more" at bounding box center [892, 263] width 9 height 9
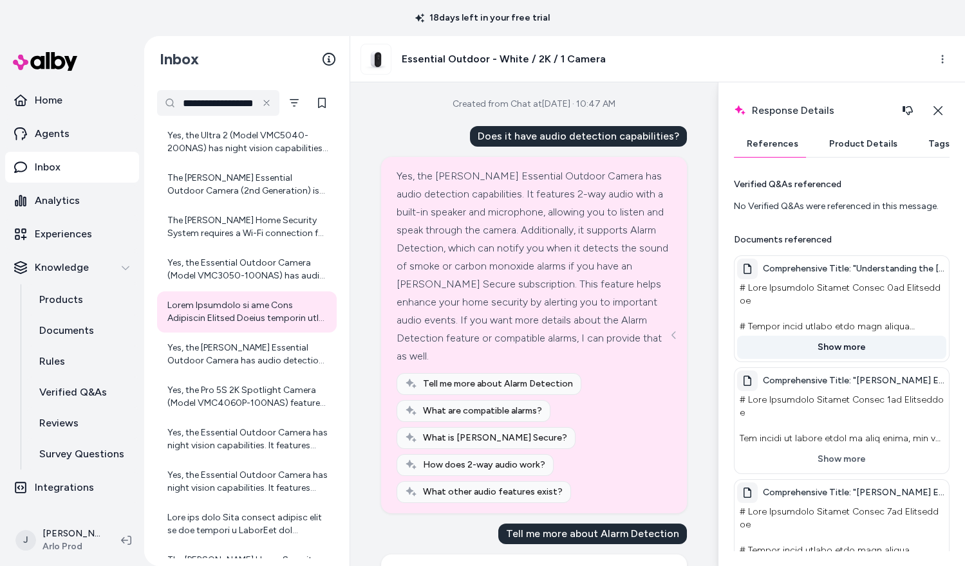
click at [836, 353] on button "Show more" at bounding box center [841, 347] width 209 height 23
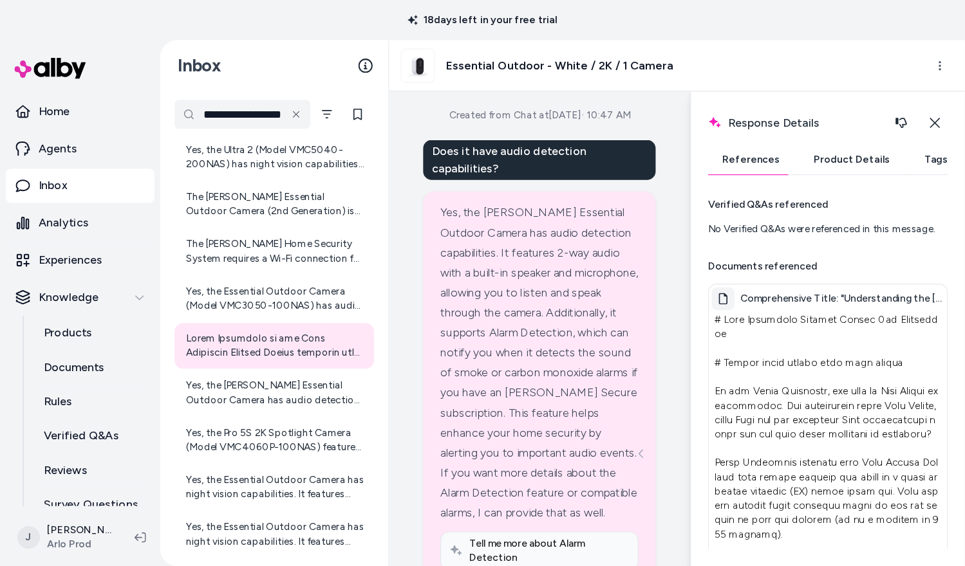
scroll to position [4703, 0]
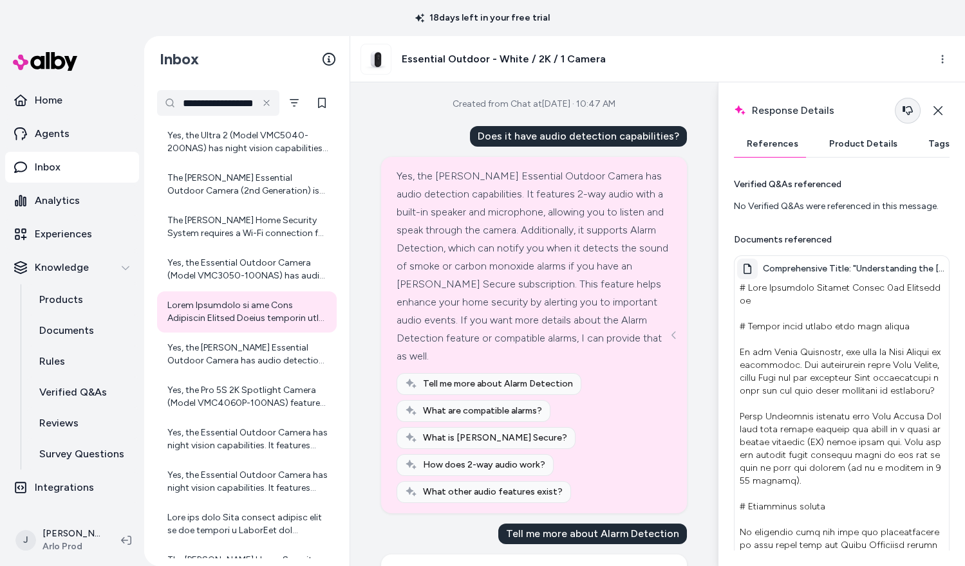
click at [911, 111] on icon "button" at bounding box center [907, 110] width 10 height 9
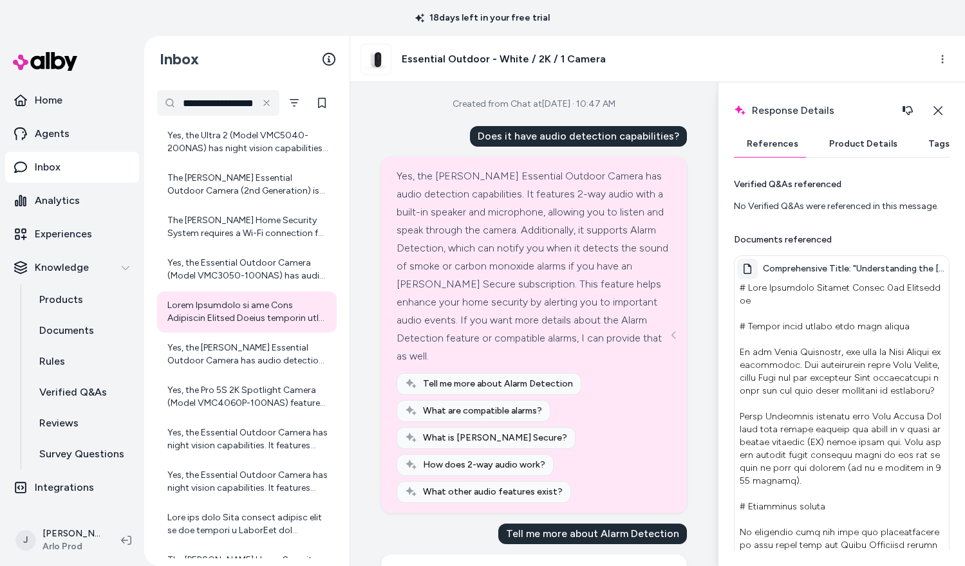
click at [750, 266] on icon at bounding box center [747, 269] width 10 height 10
click at [784, 266] on span "Comprehensive Title: "Understanding the Arlo Essential Outdoor Camera: Alarm De…" at bounding box center [854, 269] width 183 height 13
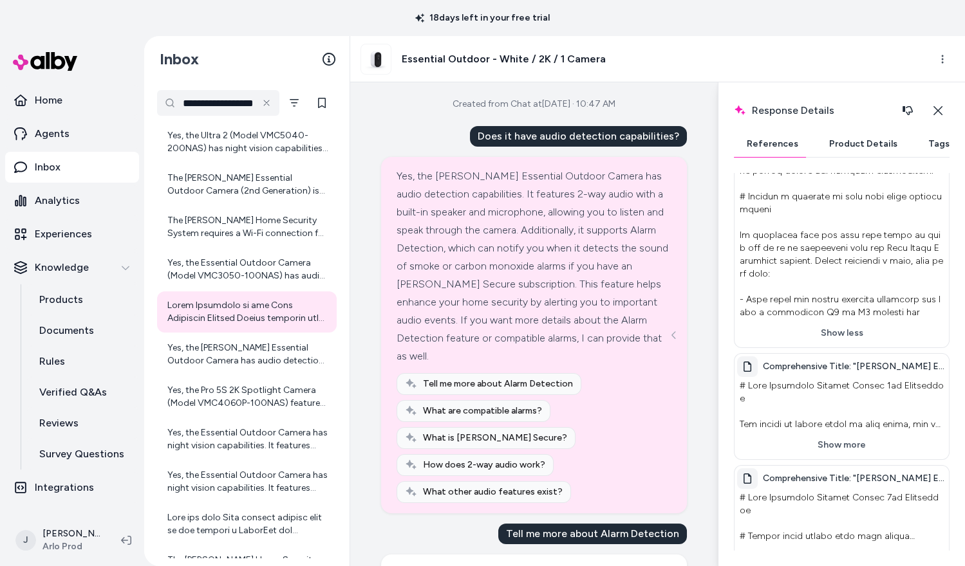
scroll to position [748, 0]
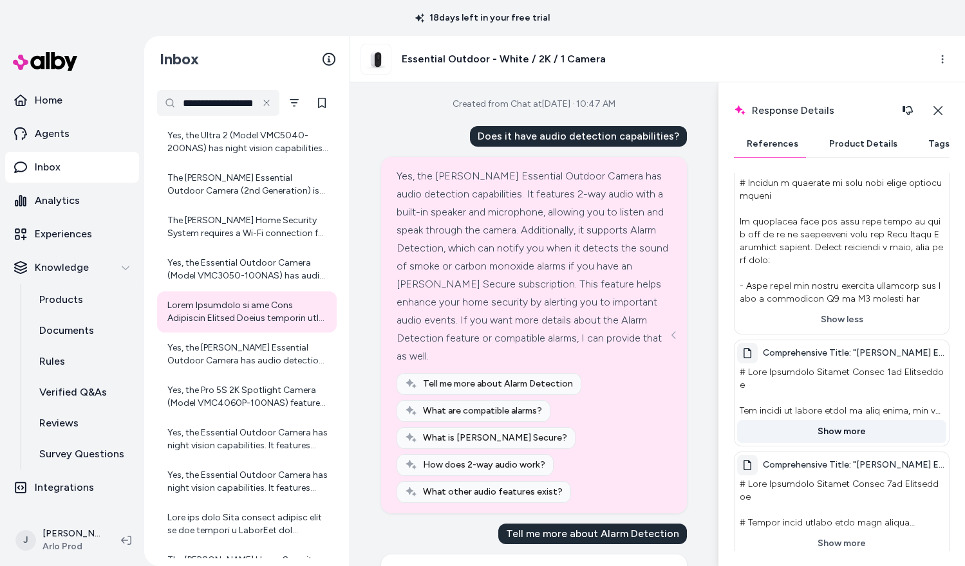
click at [834, 420] on button "Show more" at bounding box center [841, 431] width 209 height 23
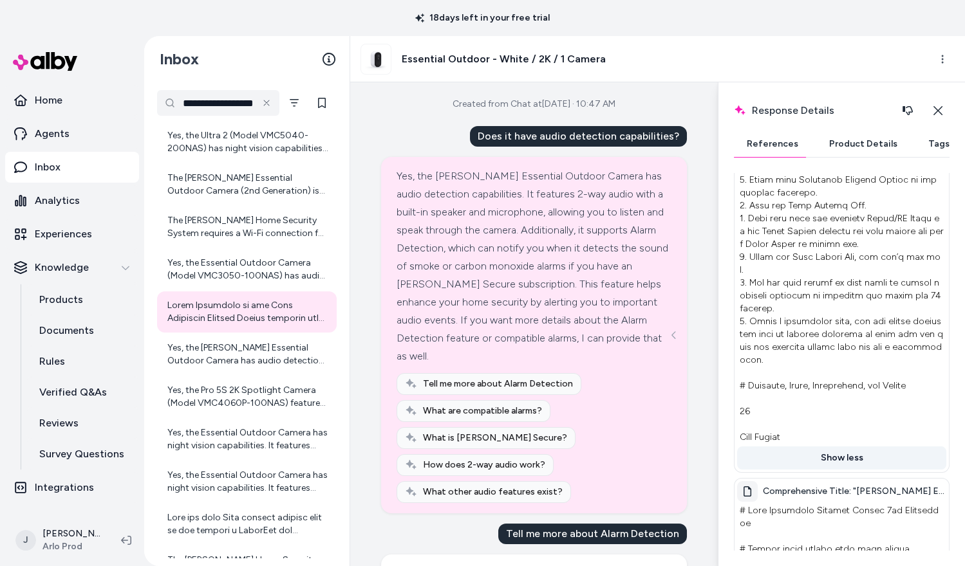
scroll to position [1561, 0]
click at [842, 556] on button "Show more" at bounding box center [841, 567] width 209 height 23
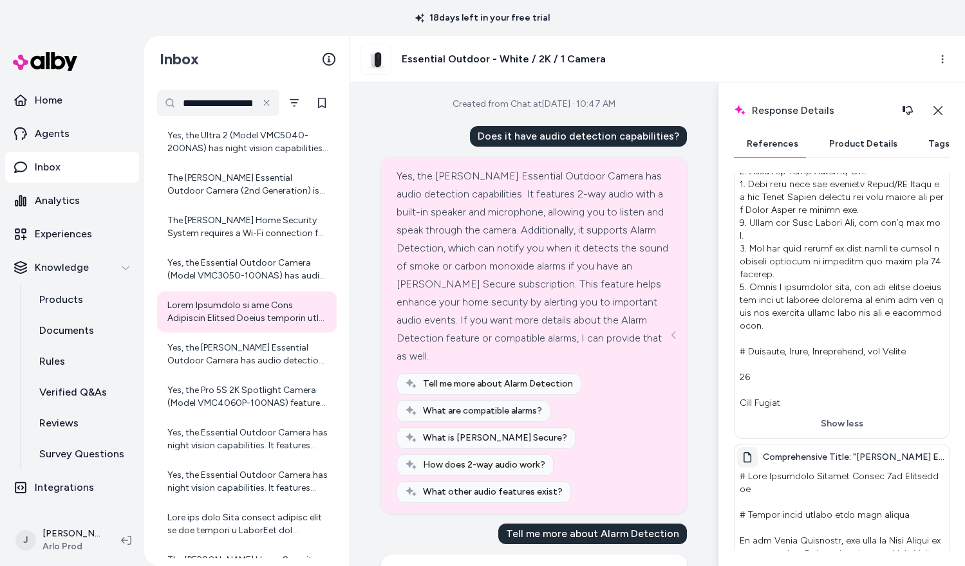
scroll to position [1492, 0]
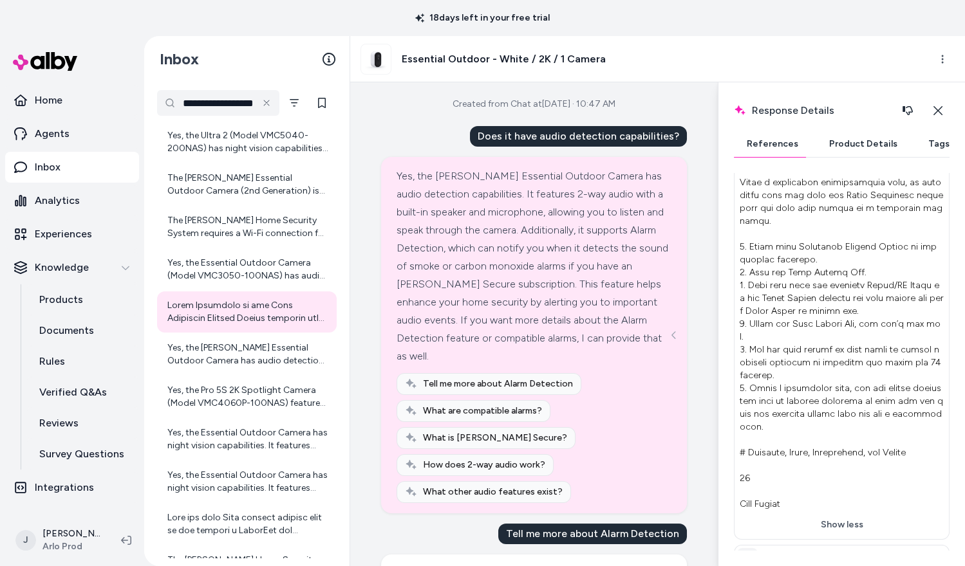
click at [743, 553] on icon at bounding box center [747, 558] width 8 height 10
click at [750, 553] on icon at bounding box center [747, 558] width 8 height 10
click at [786, 552] on span "Comprehensive Title: "Arlo Essential Outdoor Camera: A Complete Guide to Alarm …" at bounding box center [854, 558] width 183 height 13
click at [853, 548] on div "Comprehensive Title: "Arlo Essential Outdoor Camera: A Complete Guide to Alarm …" at bounding box center [841, 558] width 209 height 21
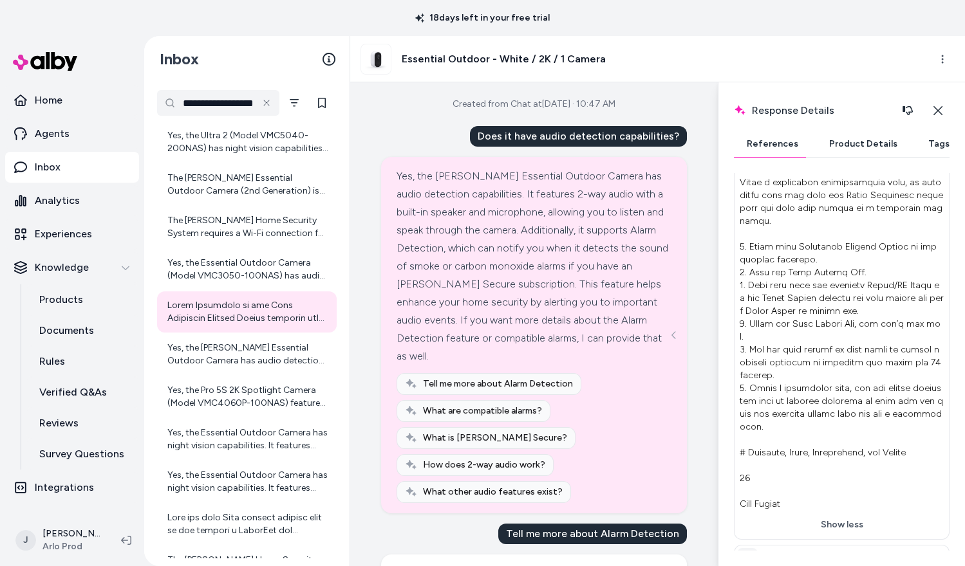
click at [853, 552] on span "Comprehensive Title: "Arlo Essential Outdoor Camera: A Complete Guide to Alarm …" at bounding box center [854, 558] width 183 height 13
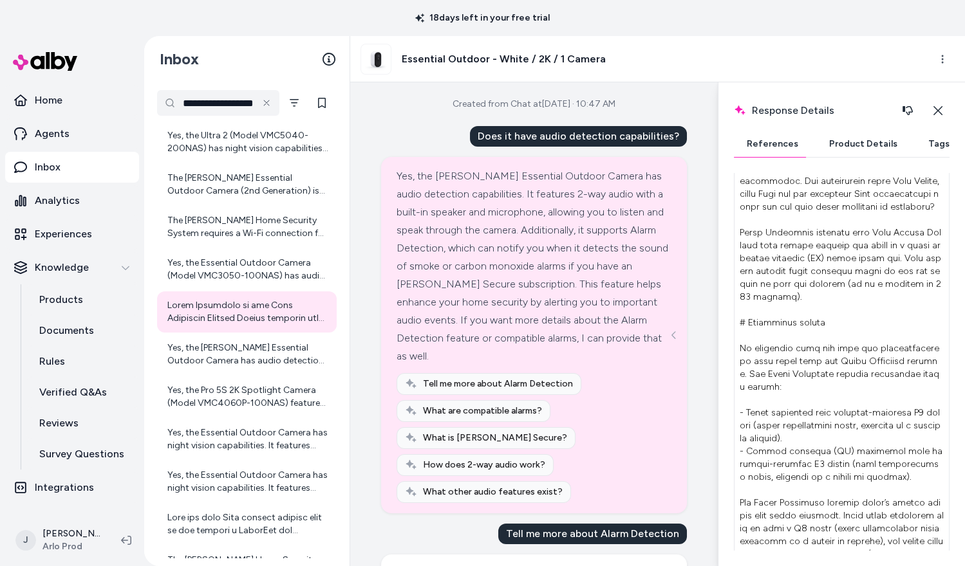
click at [853, 429] on p at bounding box center [841, 464] width 209 height 739
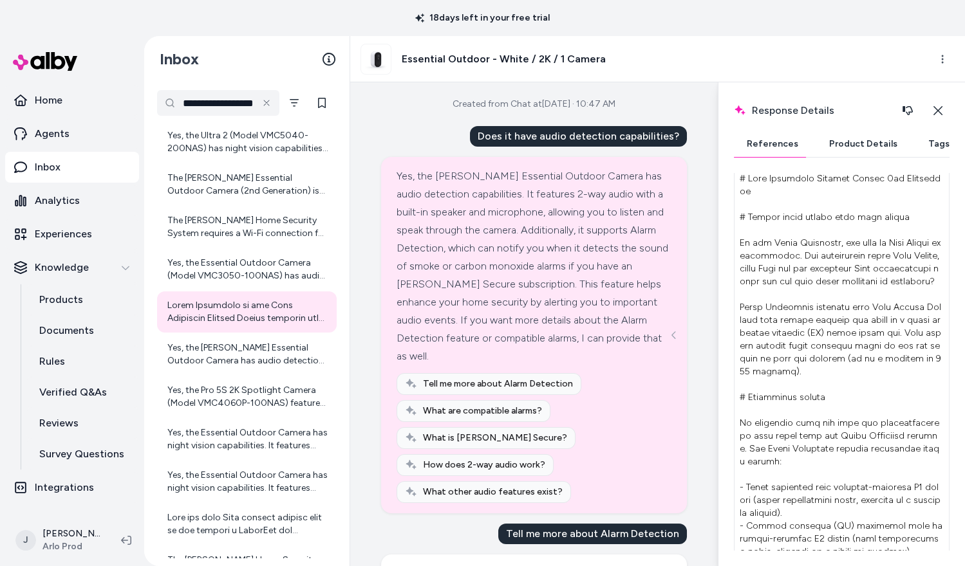
scroll to position [39, 0]
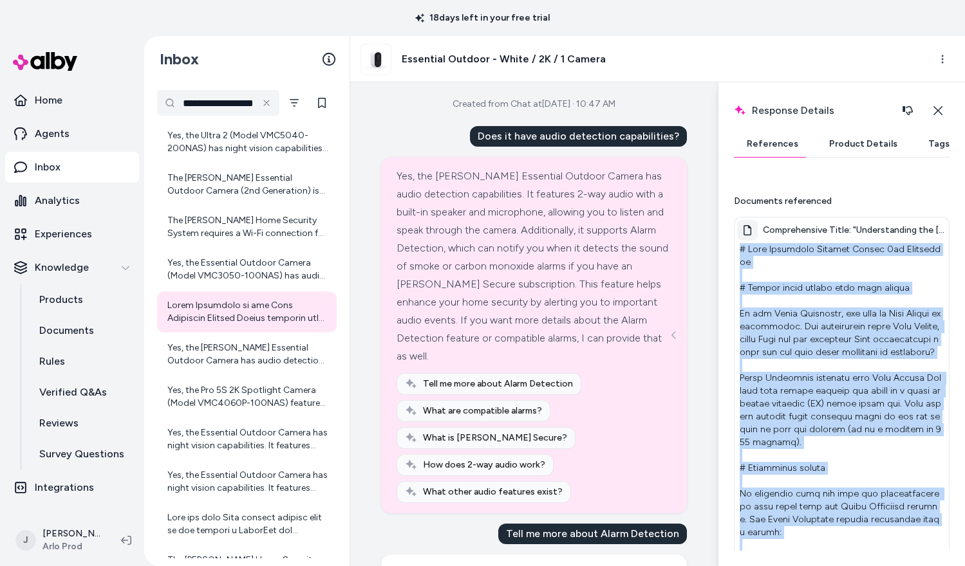
drag, startPoint x: 738, startPoint y: 246, endPoint x: 813, endPoint y: 539, distance: 302.8
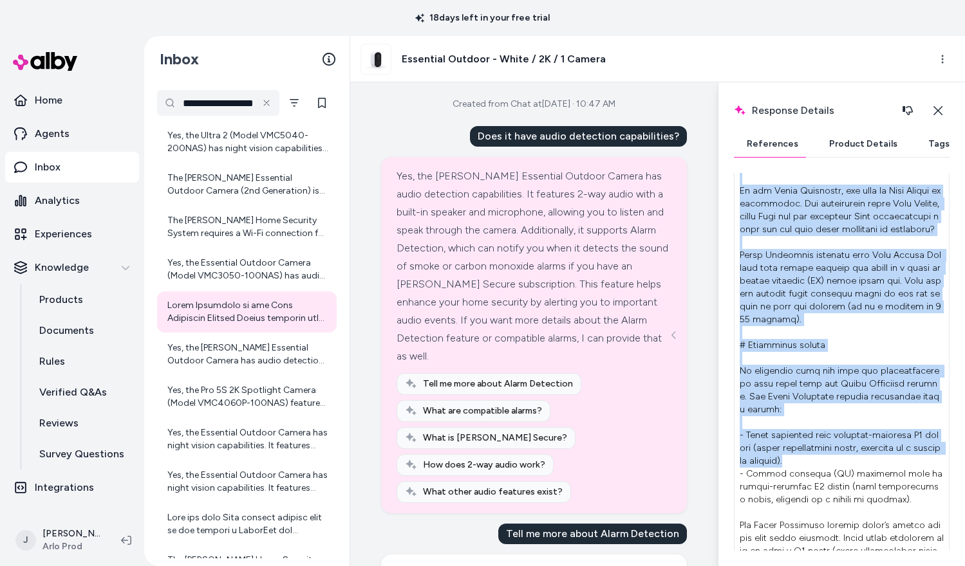
scroll to position [179, 0]
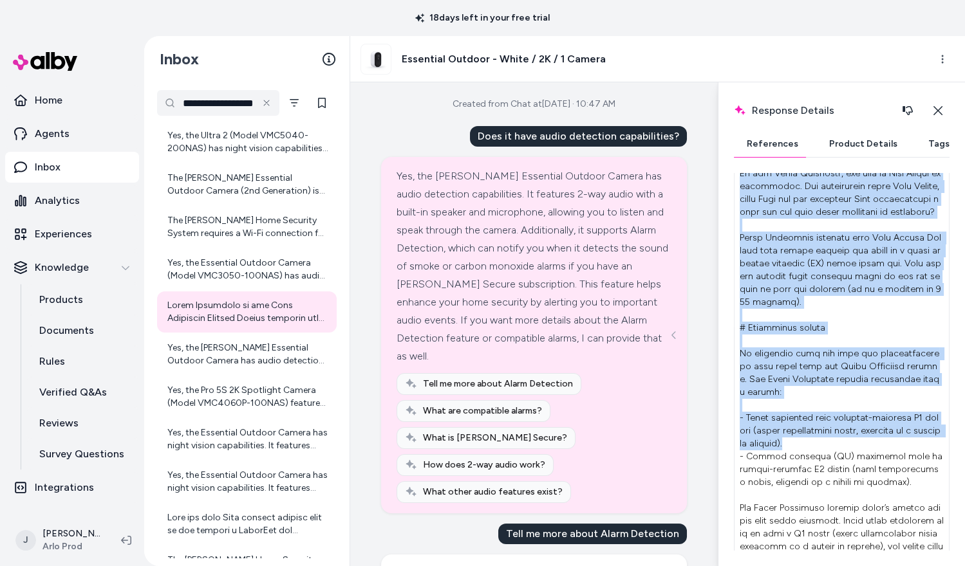
copy p "# Arlo Essential Outdoor Camera 2nd Generation # Detect audio alarms with your …"
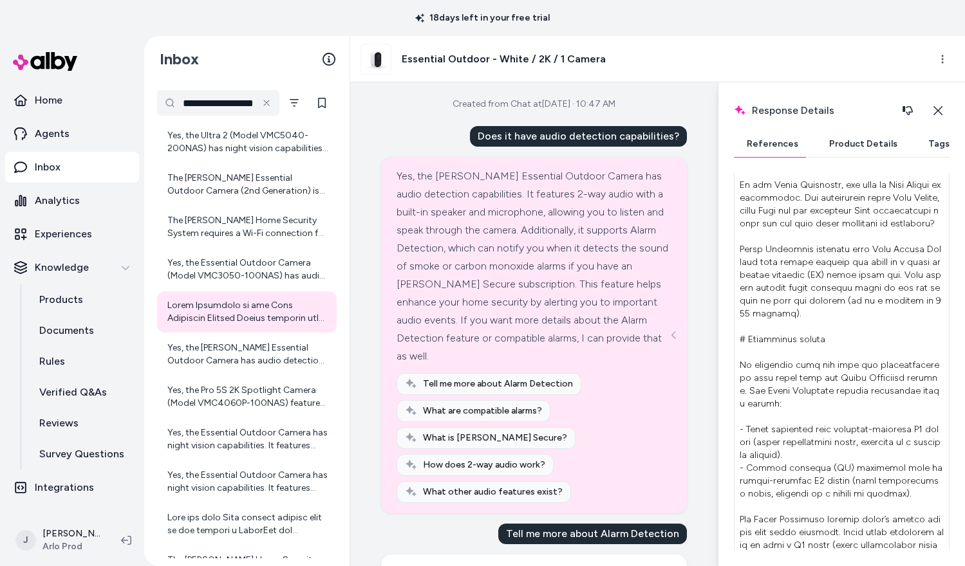
scroll to position [0, 0]
